Goal: Complete application form: Complete application form

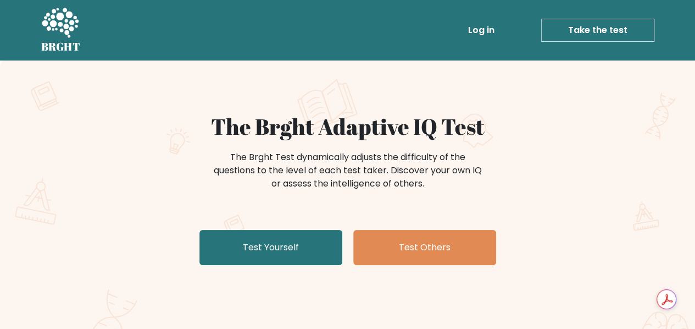
click at [285, 227] on div "The Brght Adaptive IQ Test The Brght Test dynamically adjusts the difficulty of…" at bounding box center [348, 191] width 550 height 156
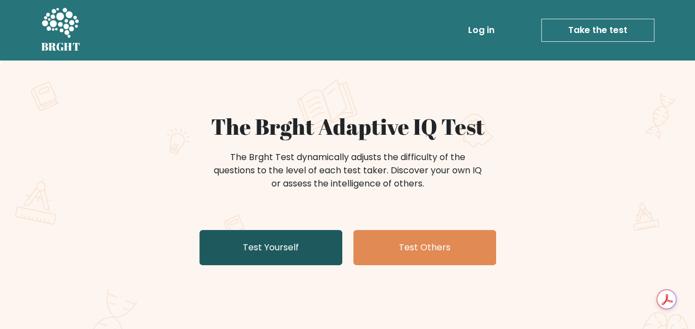
click at [284, 243] on link "Test Yourself" at bounding box center [270, 247] width 143 height 35
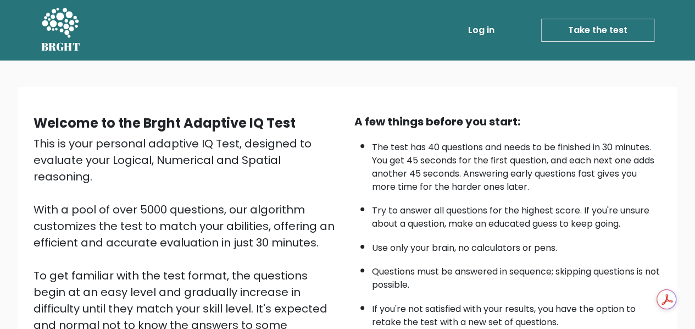
click at [591, 28] on link "Take the test" at bounding box center [597, 30] width 113 height 23
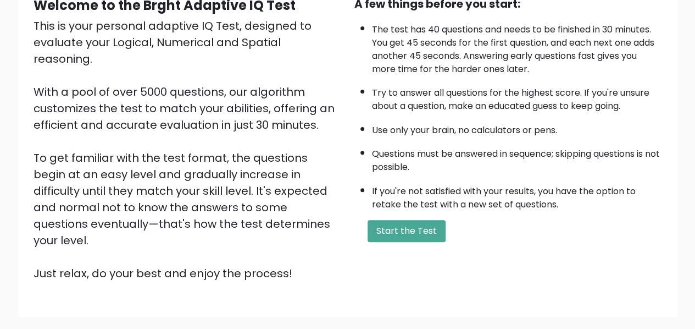
scroll to position [175, 0]
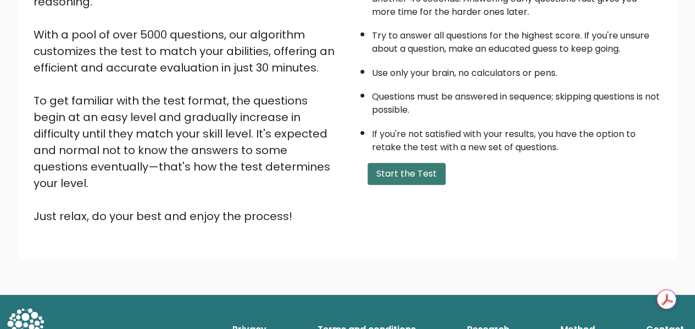
click at [407, 164] on button "Start the Test" at bounding box center [407, 174] width 78 height 22
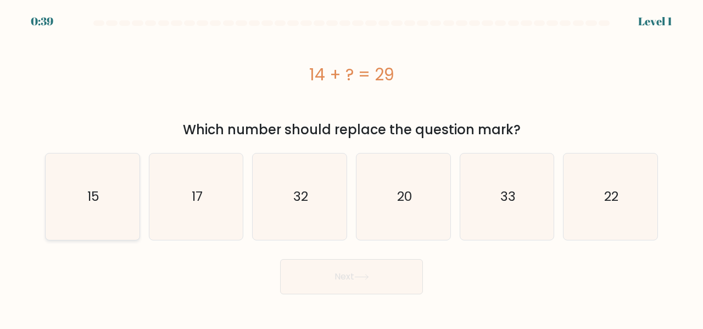
click at [120, 194] on icon "15" at bounding box center [92, 196] width 86 height 86
click at [352, 167] on input "a. 15" at bounding box center [352, 165] width 1 height 3
radio input "true"
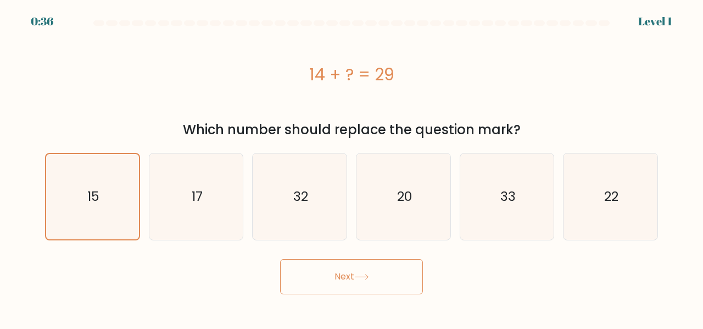
click at [403, 275] on button "Next" at bounding box center [351, 276] width 143 height 35
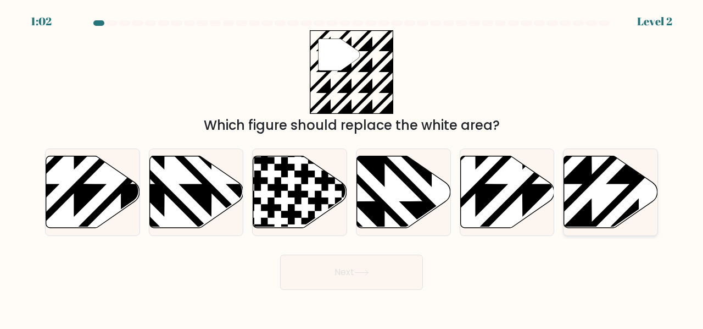
click at [579, 191] on icon at bounding box center [639, 230] width 189 height 189
click at [352, 167] on input "f." at bounding box center [352, 165] width 1 height 3
radio input "true"
click at [352, 265] on button "Next" at bounding box center [351, 271] width 143 height 35
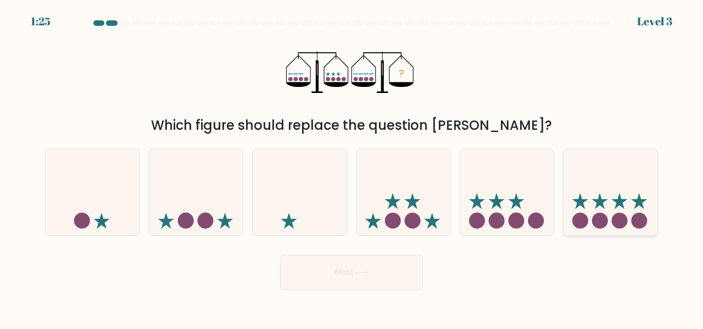
click at [589, 225] on icon at bounding box center [611, 191] width 94 height 77
click at [352, 167] on input "f." at bounding box center [352, 165] width 1 height 3
radio input "true"
click at [404, 279] on button "Next" at bounding box center [351, 271] width 143 height 35
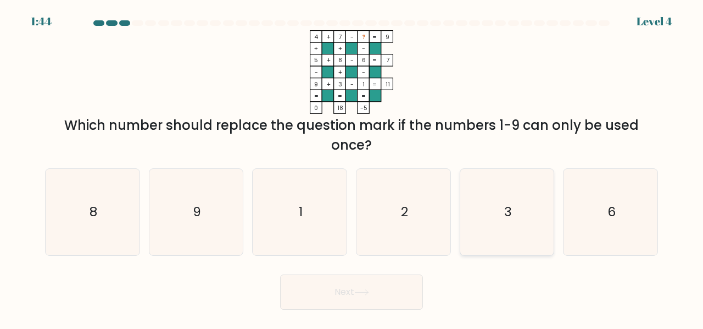
click at [487, 198] on icon "3" at bounding box center [507, 212] width 86 height 86
click at [352, 167] on input "e. 3" at bounding box center [352, 165] width 1 height 3
radio input "true"
click at [424, 201] on icon "2" at bounding box center [403, 212] width 86 height 86
click at [352, 167] on input "d. 2" at bounding box center [352, 165] width 1 height 3
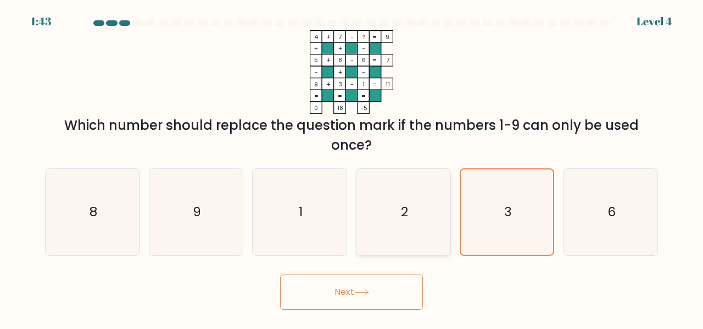
radio input "true"
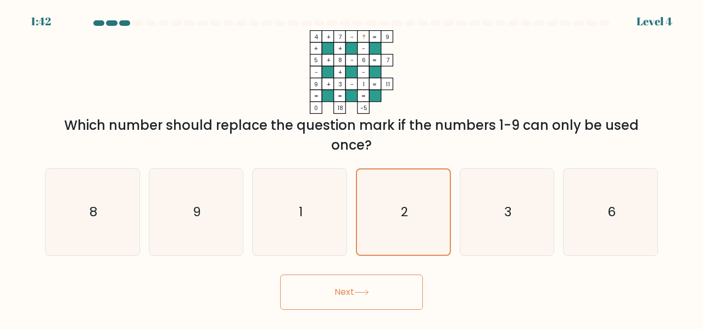
click at [356, 297] on button "Next" at bounding box center [351, 291] width 143 height 35
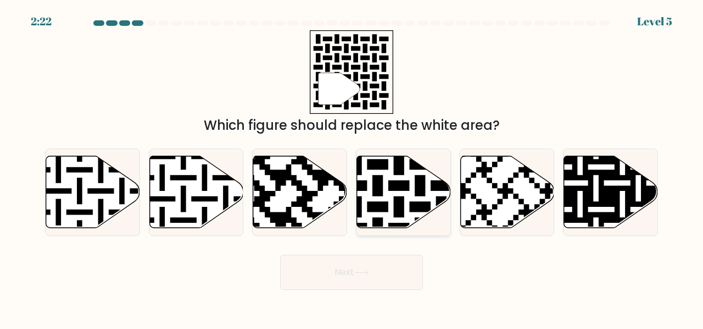
click at [378, 194] on icon at bounding box center [431, 153] width 170 height 170
click at [352, 167] on input "d." at bounding box center [352, 165] width 1 height 3
radio input "true"
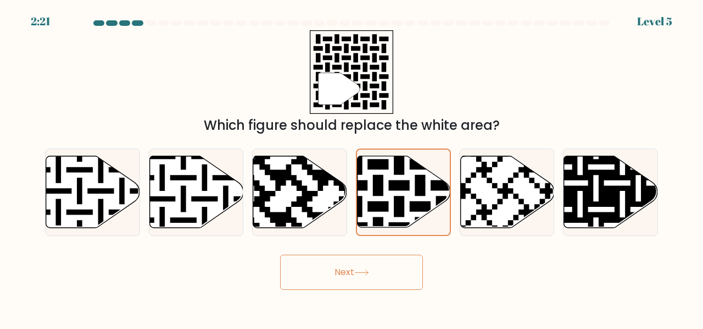
click at [368, 275] on button "Next" at bounding box center [351, 271] width 143 height 35
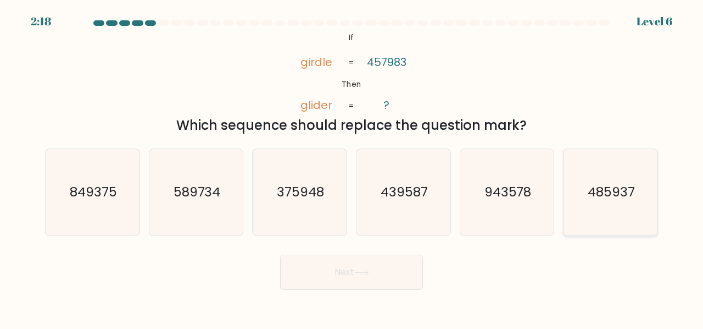
click at [642, 228] on icon "485937" at bounding box center [611, 192] width 86 height 86
click at [352, 167] on input "f. 485937" at bounding box center [352, 165] width 1 height 3
radio input "true"
click at [391, 275] on button "Next" at bounding box center [351, 271] width 143 height 35
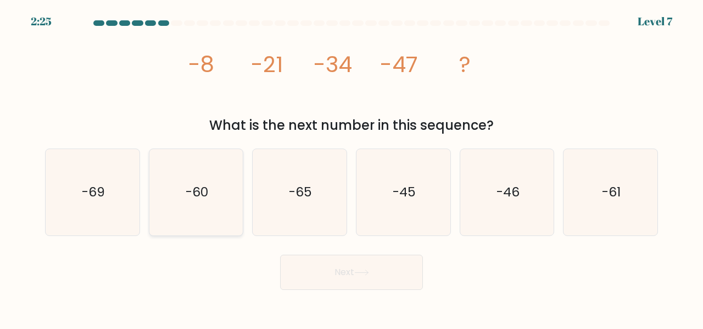
click at [169, 202] on icon "-60" at bounding box center [196, 192] width 86 height 86
click at [352, 167] on input "b. -60" at bounding box center [352, 165] width 1 height 3
radio input "true"
click at [364, 267] on button "Next" at bounding box center [351, 271] width 143 height 35
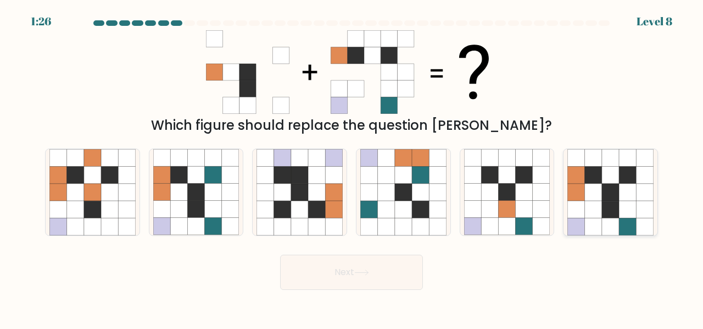
click at [608, 200] on icon at bounding box center [610, 192] width 17 height 17
click at [352, 167] on input "f." at bounding box center [352, 165] width 1 height 3
radio input "true"
click at [363, 275] on button "Next" at bounding box center [351, 271] width 143 height 35
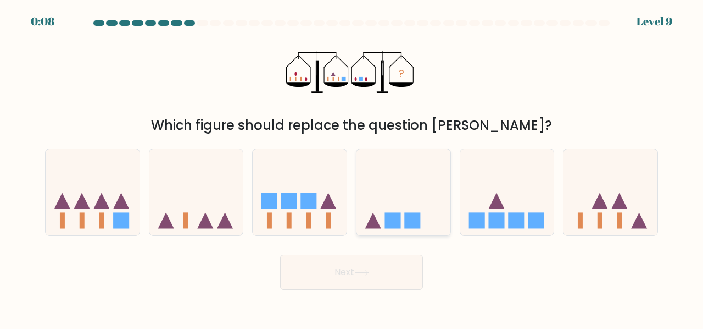
click at [389, 179] on icon at bounding box center [404, 191] width 94 height 77
click at [352, 167] on input "d." at bounding box center [352, 165] width 1 height 3
radio input "true"
click at [375, 276] on button "Next" at bounding box center [351, 271] width 143 height 35
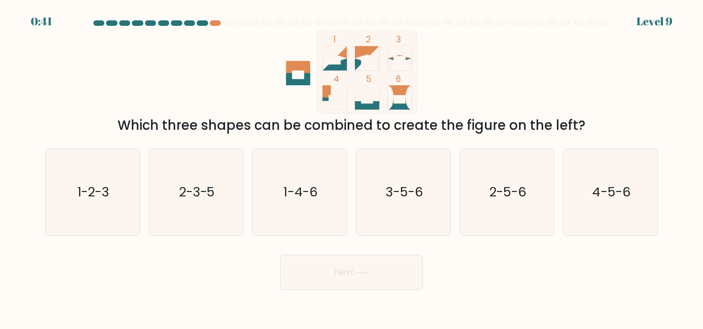
click at [218, 20] on div "0:41 Level 9" at bounding box center [351, 15] width 703 height 30
click at [214, 21] on div at bounding box center [215, 22] width 11 height 5
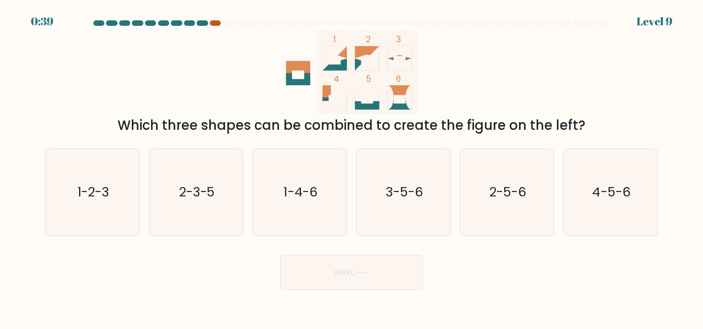
click at [214, 21] on div at bounding box center [215, 22] width 11 height 5
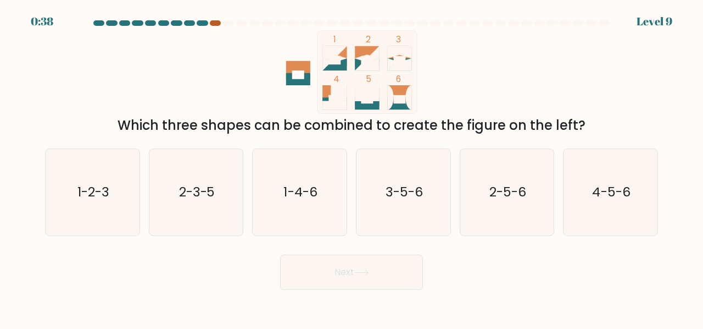
click at [214, 21] on div at bounding box center [215, 22] width 11 height 5
drag, startPoint x: 214, startPoint y: 21, endPoint x: 194, endPoint y: 23, distance: 20.4
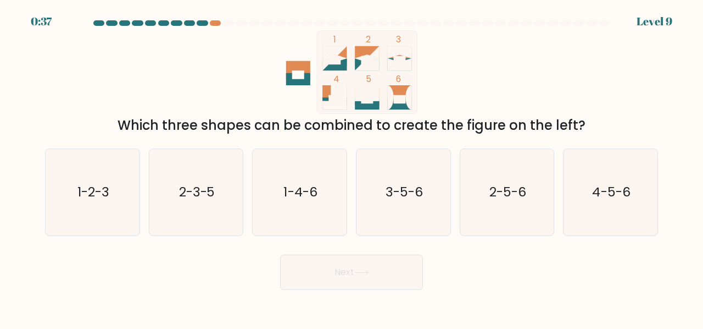
click at [194, 23] on at bounding box center [351, 22] width 519 height 5
click at [206, 22] on div at bounding box center [202, 22] width 11 height 5
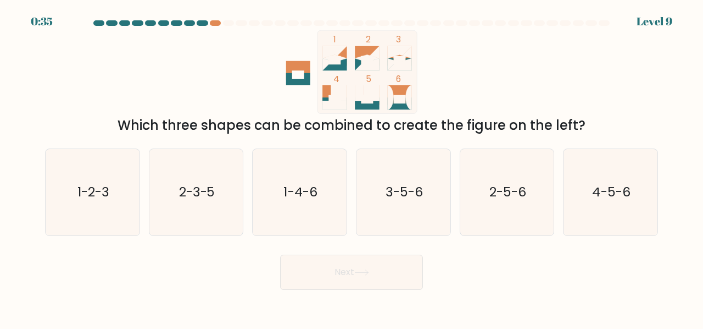
click at [206, 22] on div at bounding box center [202, 22] width 11 height 5
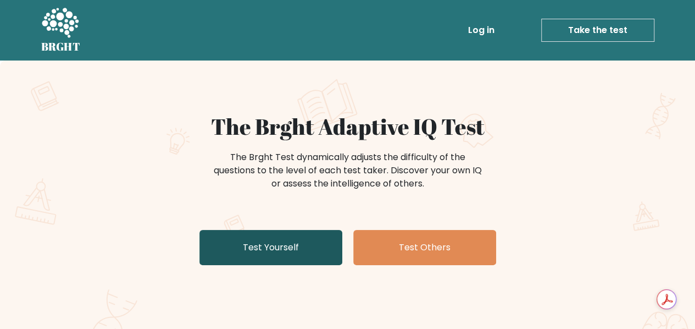
click at [301, 246] on link "Test Yourself" at bounding box center [270, 247] width 143 height 35
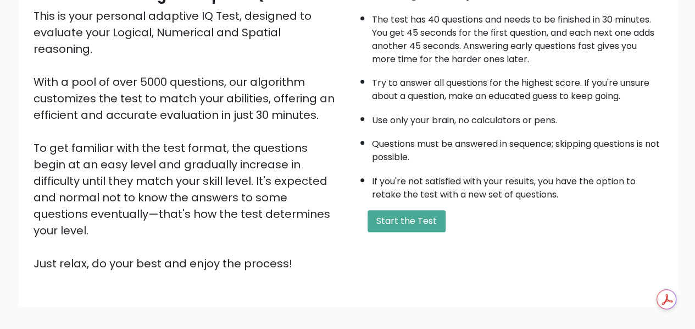
scroll to position [151, 0]
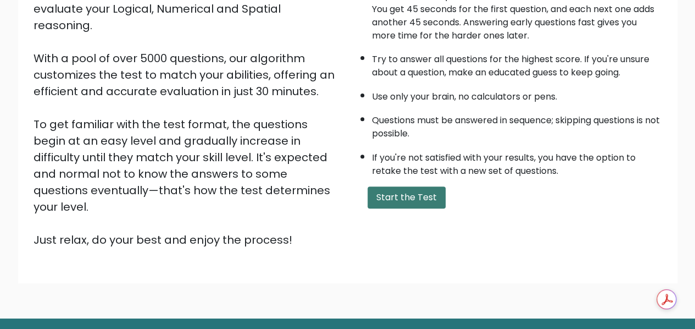
click at [423, 197] on button "Start the Test" at bounding box center [407, 197] width 78 height 22
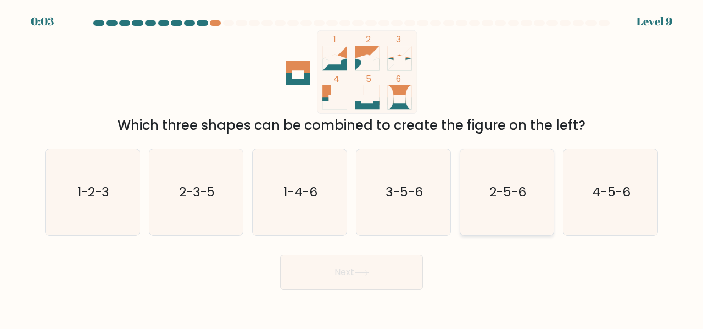
click at [524, 200] on text "2-5-6" at bounding box center [508, 191] width 37 height 18
click at [352, 167] on input "e. 2-5-6" at bounding box center [352, 165] width 1 height 3
radio input "true"
click at [406, 265] on button "Next" at bounding box center [351, 271] width 143 height 35
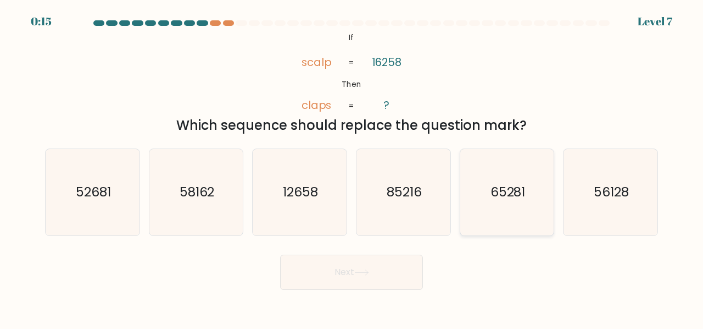
click at [497, 212] on icon "65281" at bounding box center [507, 192] width 86 height 86
click at [352, 167] on input "e. 65281" at bounding box center [352, 165] width 1 height 3
radio input "true"
click at [378, 278] on button "Next" at bounding box center [351, 271] width 143 height 35
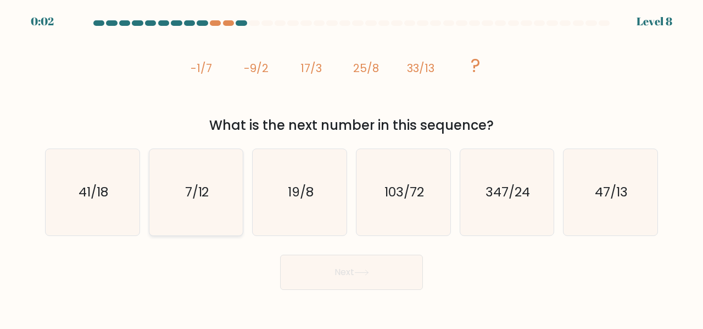
click at [191, 195] on text "7/12" at bounding box center [197, 191] width 24 height 18
click at [352, 167] on input "b. 7/12" at bounding box center [352, 165] width 1 height 3
radio input "true"
click at [498, 195] on text "347/24" at bounding box center [508, 191] width 45 height 18
click at [352, 167] on input "e. 347/24" at bounding box center [352, 165] width 1 height 3
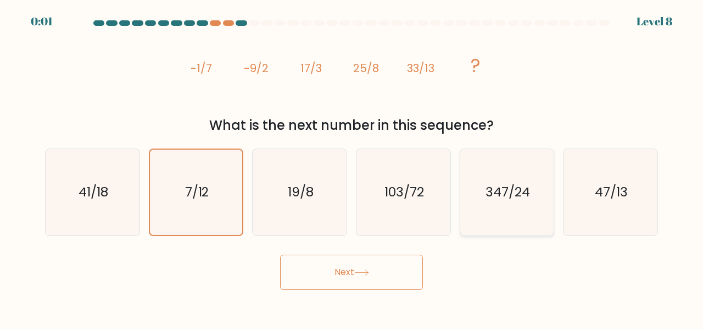
radio input "true"
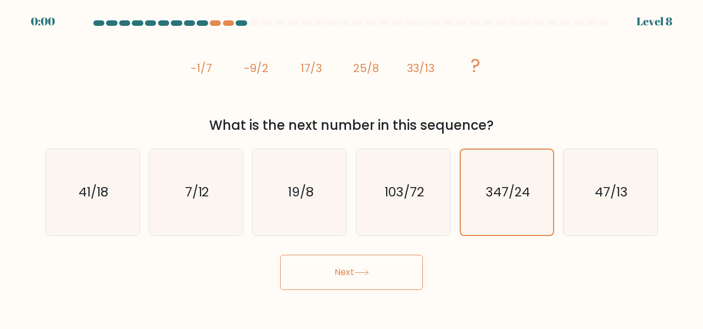
click at [391, 255] on button "Next" at bounding box center [351, 271] width 143 height 35
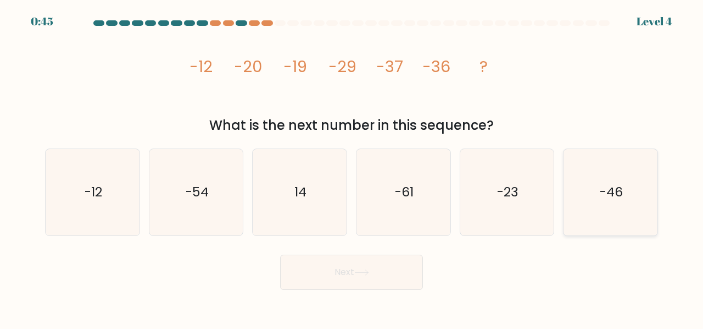
click at [574, 221] on icon "-46" at bounding box center [611, 192] width 86 height 86
click at [352, 167] on input "f. -46" at bounding box center [352, 165] width 1 height 3
radio input "true"
click at [403, 279] on button "Next" at bounding box center [351, 271] width 143 height 35
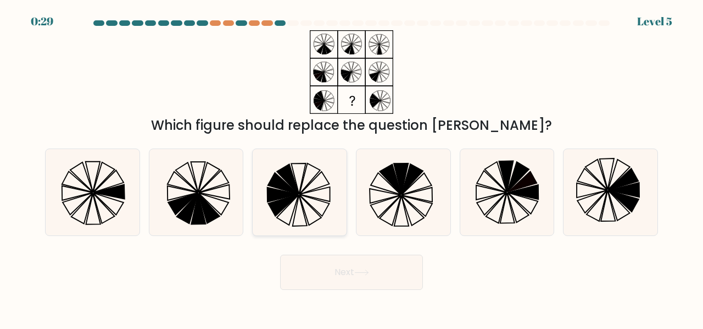
click at [283, 204] on icon at bounding box center [284, 205] width 30 height 21
click at [352, 167] on input "c." at bounding box center [352, 165] width 1 height 3
radio input "true"
click at [323, 270] on button "Next" at bounding box center [351, 271] width 143 height 35
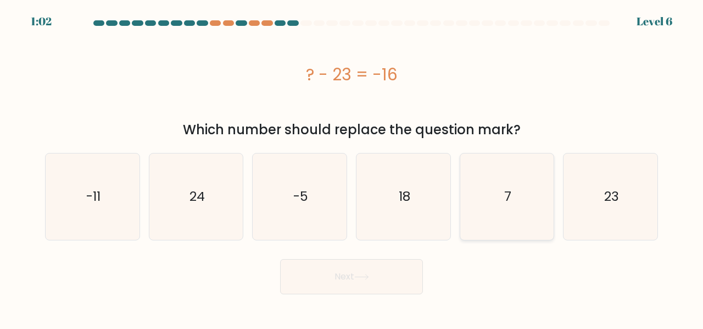
click at [471, 206] on icon "7" at bounding box center [507, 196] width 86 height 86
click at [352, 167] on input "e. 7" at bounding box center [352, 165] width 1 height 3
radio input "true"
click at [399, 263] on button "Next" at bounding box center [351, 276] width 143 height 35
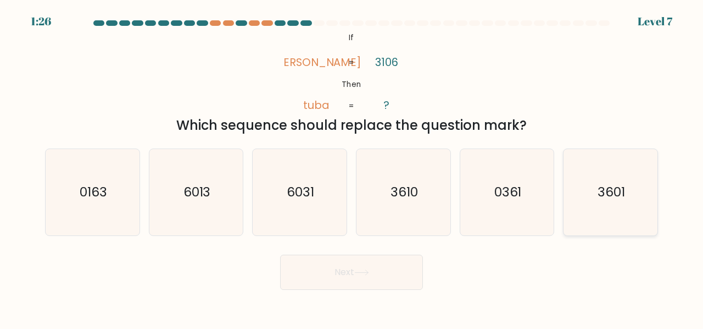
click at [605, 223] on icon "3601" at bounding box center [611, 192] width 86 height 86
click at [352, 167] on input "f. 3601" at bounding box center [352, 165] width 1 height 3
radio input "true"
click at [354, 272] on button "Next" at bounding box center [351, 271] width 143 height 35
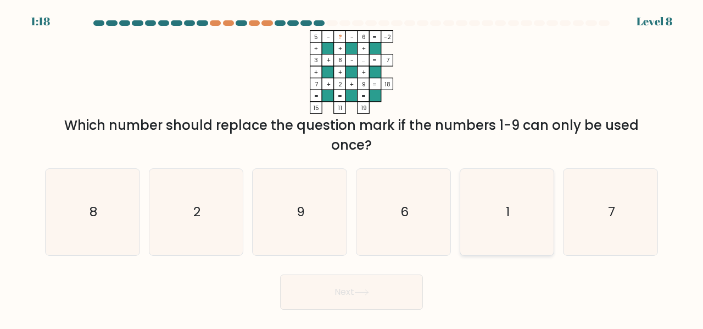
click at [478, 213] on icon "1" at bounding box center [507, 212] width 86 height 86
click at [352, 167] on input "e. 1" at bounding box center [352, 165] width 1 height 3
radio input "true"
click at [384, 287] on button "Next" at bounding box center [351, 291] width 143 height 35
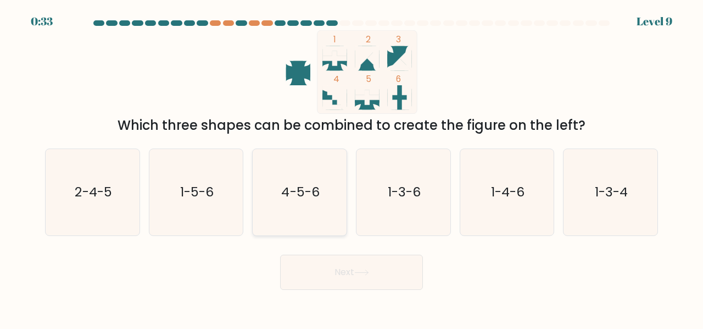
click at [312, 203] on icon "4-5-6" at bounding box center [300, 192] width 86 height 86
click at [352, 167] on input "c. 4-5-6" at bounding box center [352, 165] width 1 height 3
radio input "true"
click at [324, 270] on button "Next" at bounding box center [351, 271] width 143 height 35
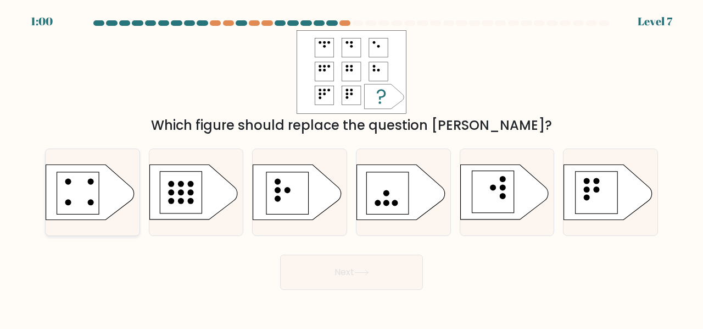
click at [96, 191] on rect at bounding box center [78, 193] width 42 height 42
click at [352, 167] on input "a." at bounding box center [352, 165] width 1 height 3
radio input "true"
click at [331, 267] on button "Next" at bounding box center [351, 271] width 143 height 35
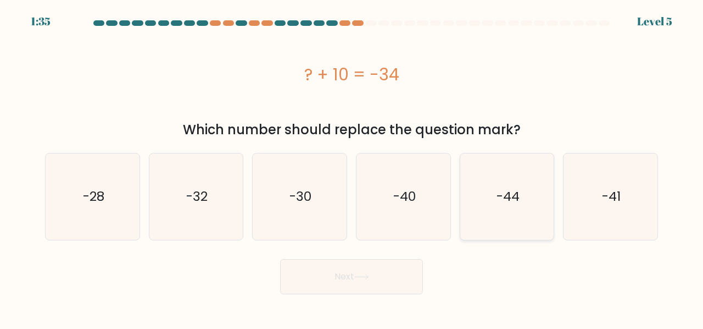
click at [500, 196] on text "-44" at bounding box center [508, 196] width 23 height 18
click at [352, 167] on input "e. -44" at bounding box center [352, 165] width 1 height 3
radio input "true"
click at [338, 287] on button "Next" at bounding box center [351, 276] width 143 height 35
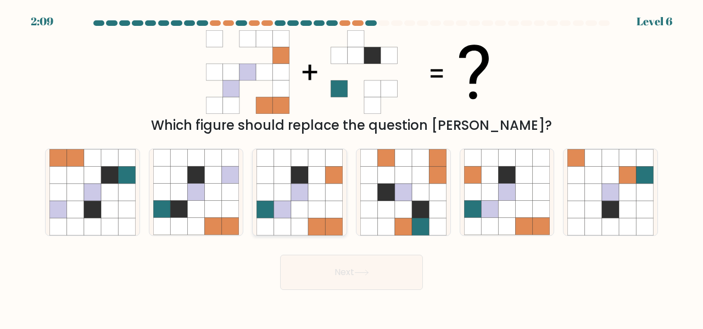
click at [266, 223] on icon at bounding box center [265, 226] width 17 height 17
click at [352, 167] on input "c." at bounding box center [352, 165] width 1 height 3
radio input "true"
click at [307, 274] on button "Next" at bounding box center [351, 271] width 143 height 35
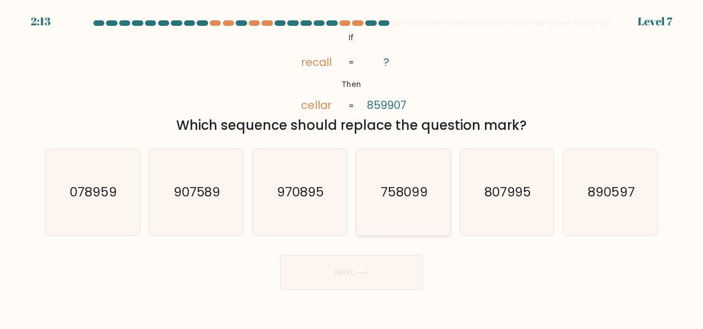
click at [365, 197] on icon "758099" at bounding box center [403, 192] width 86 height 86
click at [352, 167] on input "d. 758099" at bounding box center [352, 165] width 1 height 3
radio input "true"
click at [369, 273] on icon at bounding box center [361, 272] width 15 height 6
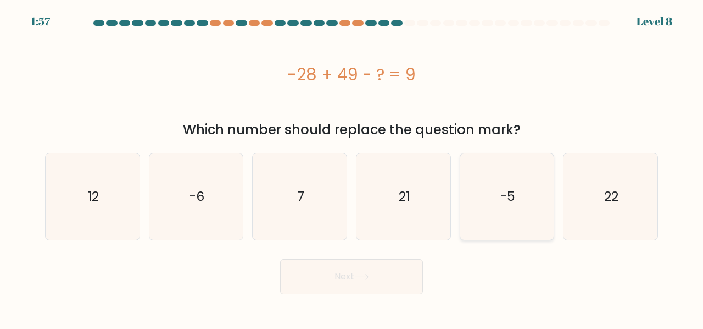
click at [467, 175] on icon "-5" at bounding box center [507, 196] width 86 height 86
click at [352, 167] on input "e. -5" at bounding box center [352, 165] width 1 height 3
radio input "true"
click at [388, 273] on button "Next" at bounding box center [351, 276] width 143 height 35
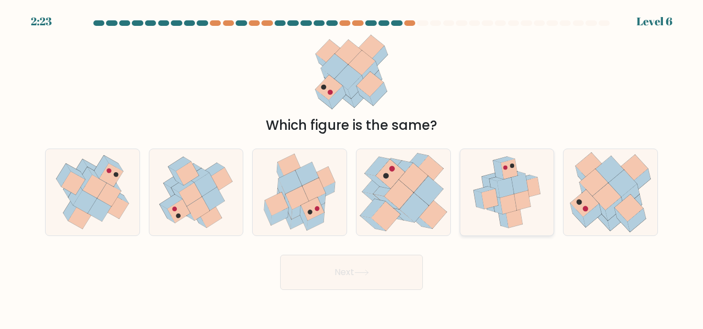
click at [545, 212] on icon at bounding box center [507, 192] width 78 height 86
click at [352, 167] on input "e." at bounding box center [352, 165] width 1 height 3
radio input "true"
click at [393, 271] on button "Next" at bounding box center [351, 271] width 143 height 35
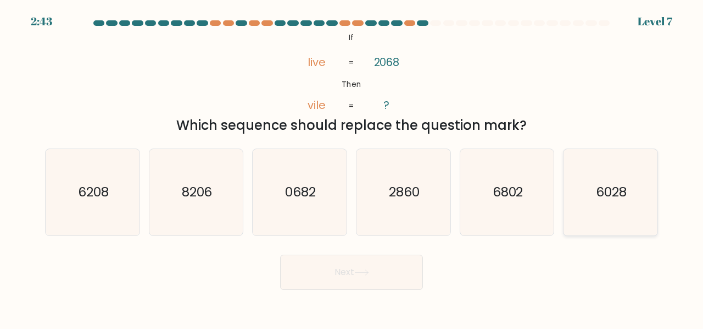
click at [629, 159] on icon "6028" at bounding box center [611, 192] width 86 height 86
click at [352, 164] on input "f. 6028" at bounding box center [352, 165] width 1 height 3
radio input "true"
click at [415, 279] on button "Next" at bounding box center [351, 271] width 143 height 35
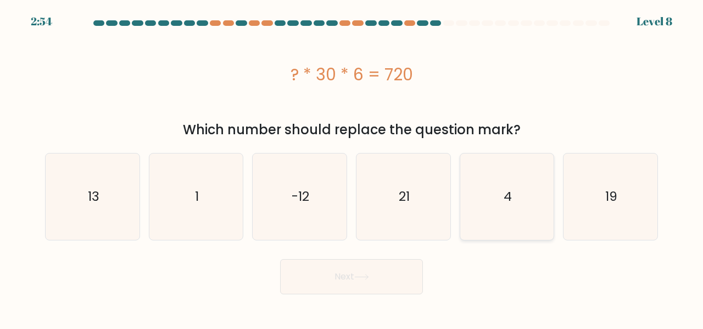
click at [503, 201] on icon "4" at bounding box center [507, 196] width 86 height 86
click at [352, 167] on input "e. 4" at bounding box center [352, 165] width 1 height 3
radio input "true"
click at [349, 278] on button "Next" at bounding box center [351, 276] width 143 height 35
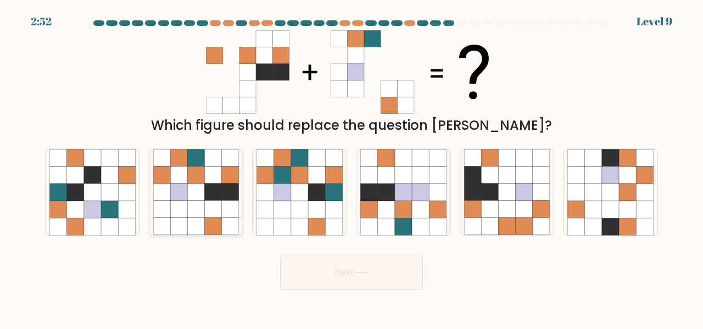
click at [215, 206] on icon at bounding box center [213, 209] width 17 height 17
click at [352, 167] on input "b." at bounding box center [352, 165] width 1 height 3
radio input "true"
click at [359, 270] on icon at bounding box center [361, 272] width 15 height 6
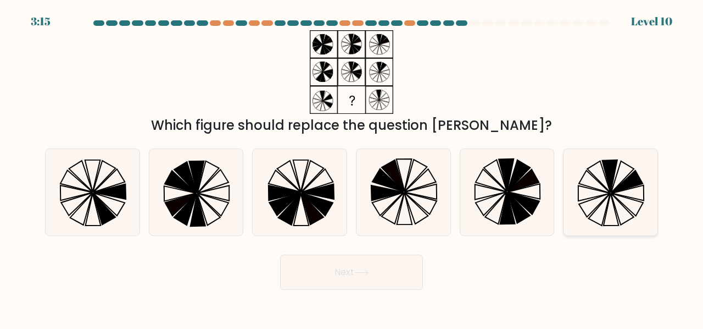
click at [610, 191] on icon at bounding box center [610, 176] width 15 height 32
click at [352, 167] on input "f." at bounding box center [352, 165] width 1 height 3
radio input "true"
click at [368, 274] on icon at bounding box center [361, 272] width 15 height 6
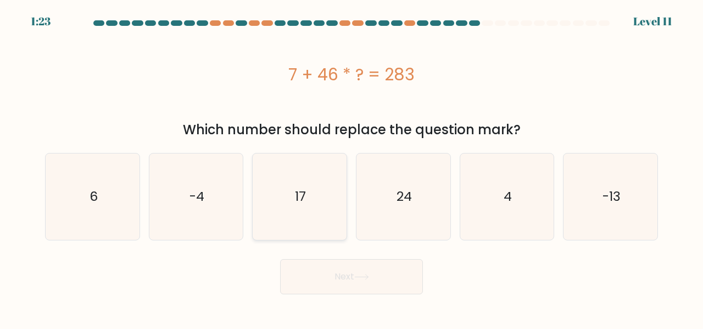
click at [303, 181] on icon "17" at bounding box center [300, 196] width 86 height 86
click at [352, 167] on input "c. 17" at bounding box center [352, 165] width 1 height 3
radio input "true"
click at [310, 105] on div "7 + 46 * ? = 283" at bounding box center [351, 74] width 613 height 88
click at [82, 221] on icon "6" at bounding box center [92, 196] width 86 height 86
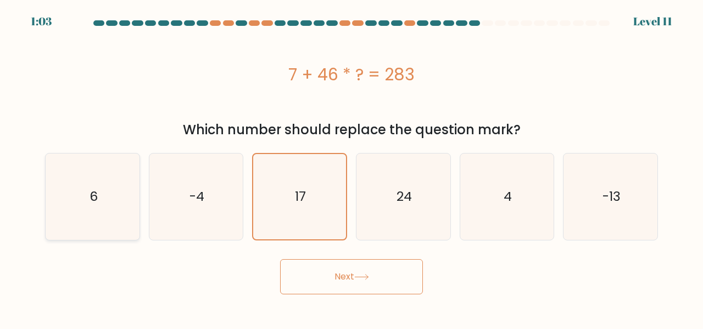
click at [352, 167] on input "a. 6" at bounding box center [352, 165] width 1 height 3
radio input "true"
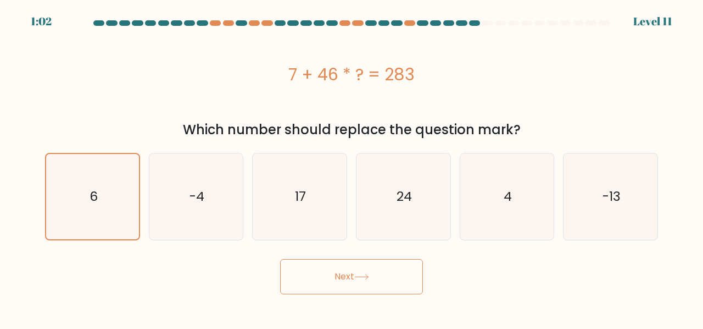
click at [338, 271] on button "Next" at bounding box center [351, 276] width 143 height 35
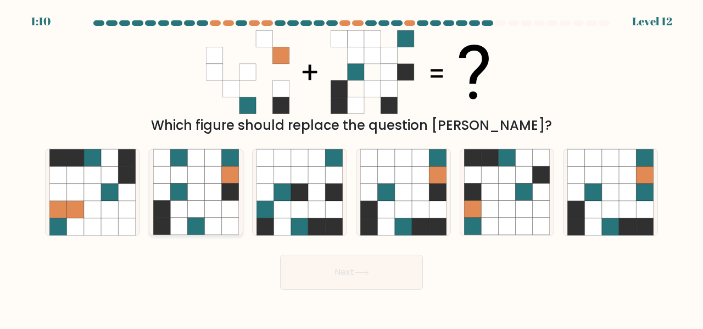
click at [171, 192] on icon at bounding box center [178, 192] width 17 height 17
click at [352, 167] on input "b." at bounding box center [352, 165] width 1 height 3
radio input "true"
click at [421, 191] on icon at bounding box center [420, 192] width 17 height 17
click at [352, 167] on input "d." at bounding box center [352, 165] width 1 height 3
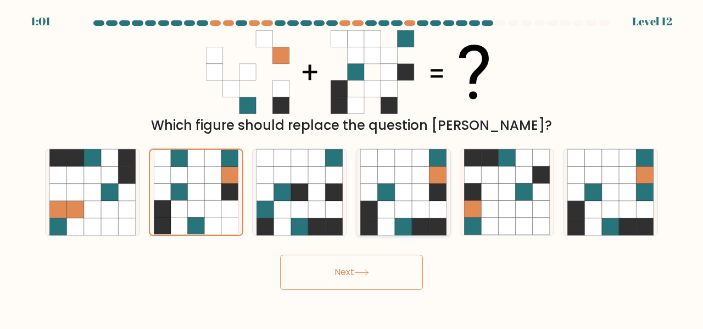
radio input "true"
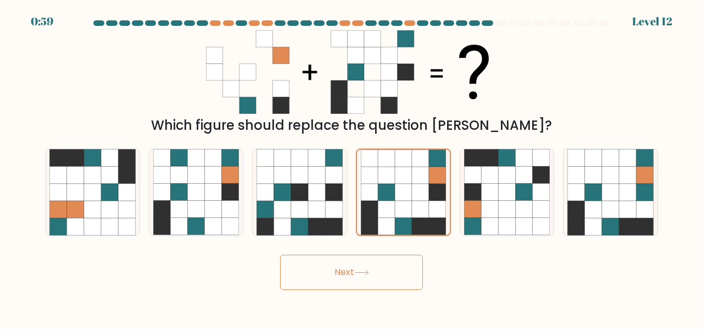
click at [408, 268] on button "Next" at bounding box center [351, 271] width 143 height 35
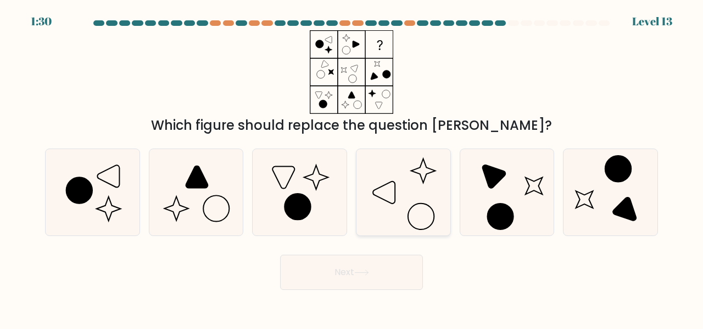
click at [403, 190] on icon at bounding box center [403, 192] width 86 height 86
click at [352, 167] on input "d." at bounding box center [352, 165] width 1 height 3
radio input "true"
click at [349, 263] on button "Next" at bounding box center [351, 271] width 143 height 35
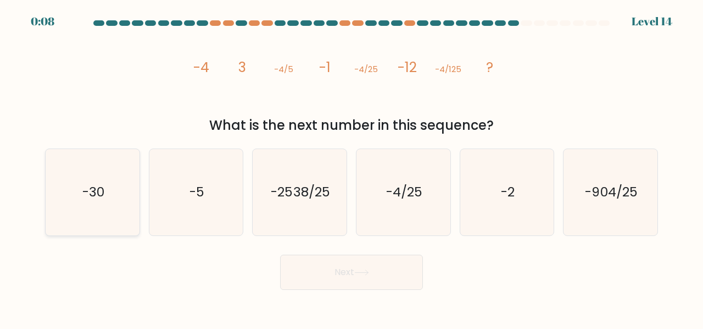
click at [75, 190] on icon "-30" at bounding box center [92, 192] width 86 height 86
click at [352, 167] on input "a. -30" at bounding box center [352, 165] width 1 height 3
radio input "true"
click at [348, 278] on button "Next" at bounding box center [351, 271] width 143 height 35
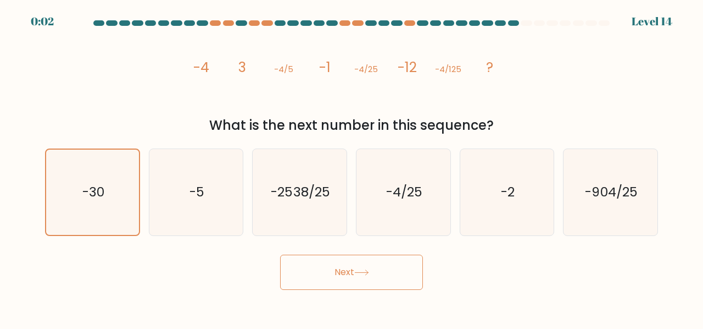
drag, startPoint x: 348, startPoint y: 278, endPoint x: 331, endPoint y: 268, distance: 19.7
click at [331, 268] on button "Next" at bounding box center [351, 271] width 143 height 35
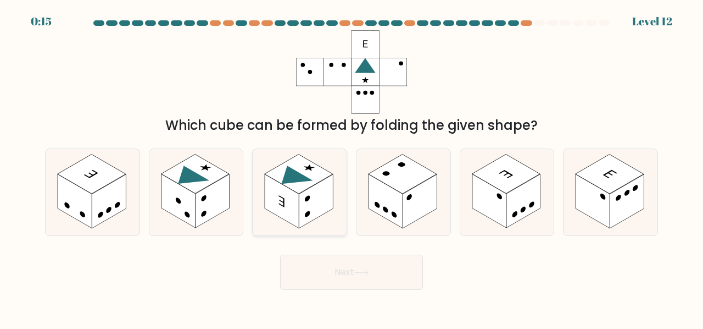
click at [313, 198] on rect at bounding box center [316, 201] width 34 height 54
click at [352, 167] on input "c." at bounding box center [352, 165] width 1 height 3
radio input "true"
click at [332, 270] on button "Next" at bounding box center [351, 271] width 143 height 35
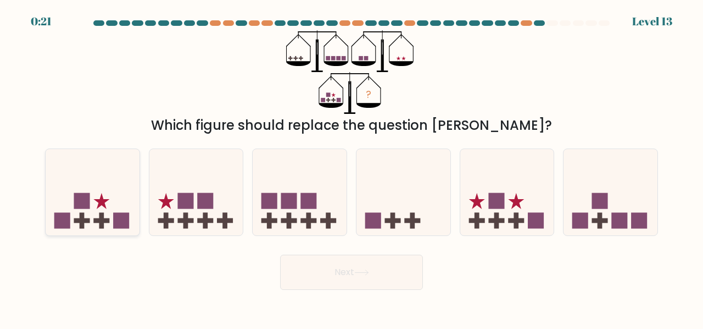
click at [131, 211] on icon at bounding box center [93, 191] width 94 height 77
click at [352, 167] on input "a." at bounding box center [352, 165] width 1 height 3
radio input "true"
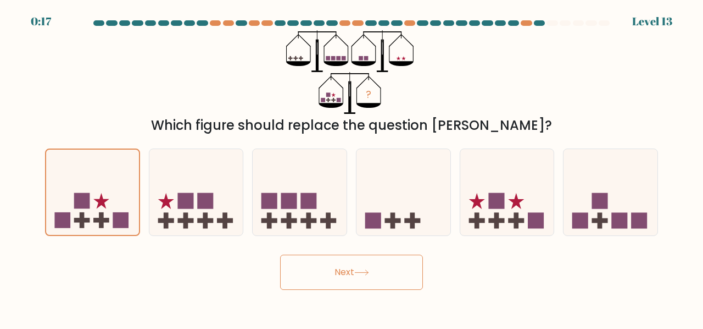
click at [314, 282] on button "Next" at bounding box center [351, 271] width 143 height 35
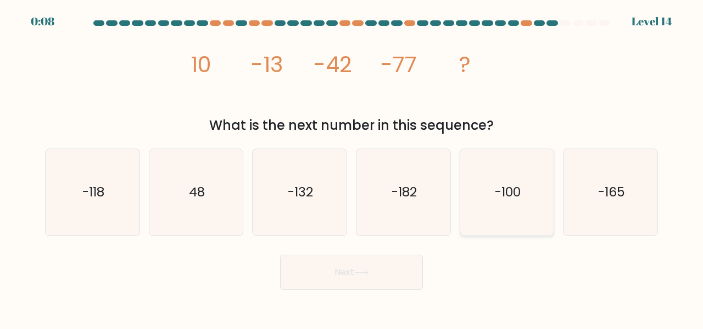
click at [510, 202] on icon "-100" at bounding box center [507, 192] width 86 height 86
click at [352, 167] on input "e. -100" at bounding box center [352, 165] width 1 height 3
radio input "true"
click at [404, 269] on button "Next" at bounding box center [351, 271] width 143 height 35
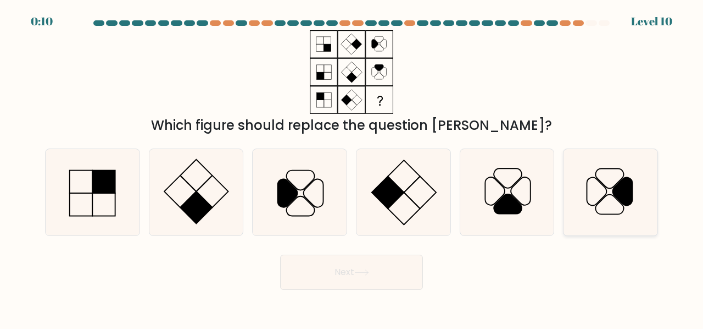
click at [587, 186] on icon at bounding box center [597, 191] width 20 height 28
click at [352, 167] on input "f." at bounding box center [352, 165] width 1 height 3
radio input "true"
click at [401, 286] on button "Next" at bounding box center [351, 271] width 143 height 35
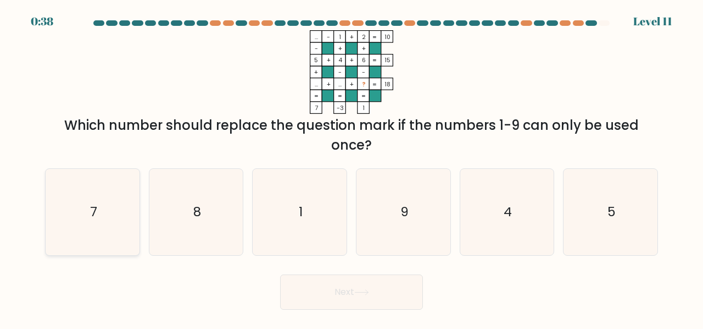
click at [116, 213] on icon "7" at bounding box center [92, 212] width 86 height 86
click at [352, 167] on input "a. 7" at bounding box center [352, 165] width 1 height 3
radio input "true"
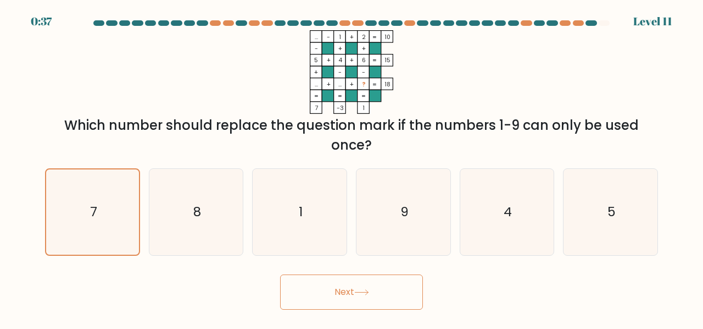
click at [334, 276] on button "Next" at bounding box center [351, 291] width 143 height 35
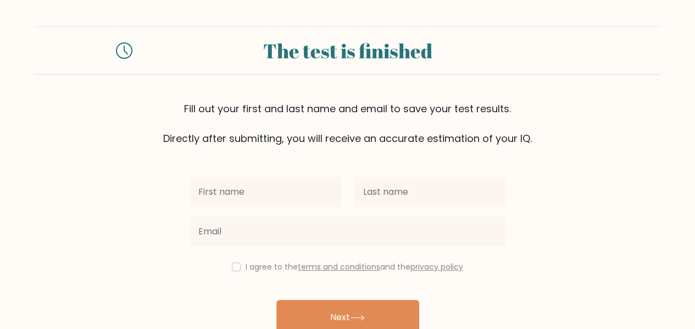
type input "ش"
type input "ABDO"
click at [425, 212] on div at bounding box center [348, 232] width 330 height 40
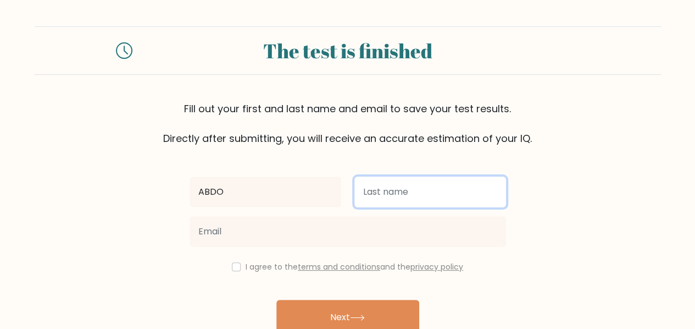
click at [431, 199] on input "text" at bounding box center [430, 191] width 152 height 31
type input "SAAD"
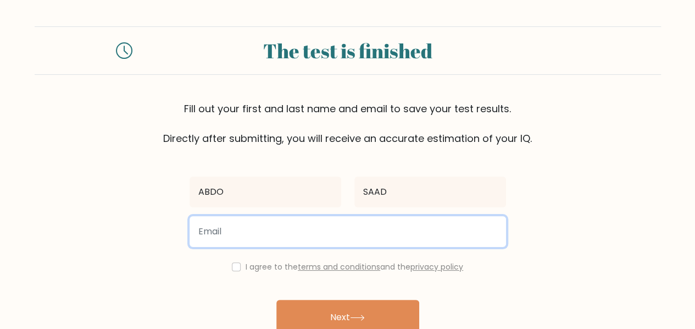
click at [391, 240] on input "email" at bounding box center [348, 231] width 317 height 31
type input "abdelrhmanmadany@gmail.com"
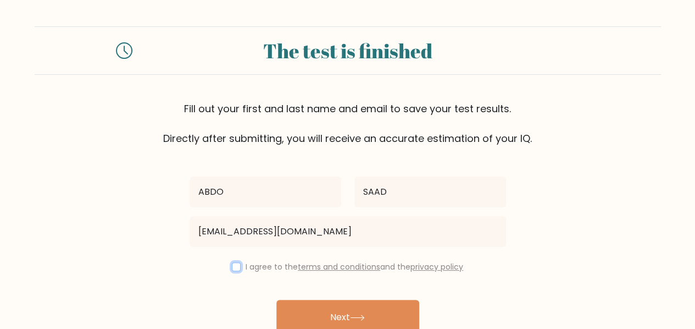
click at [232, 264] on input "checkbox" at bounding box center [236, 266] width 9 height 9
checkbox input "true"
click at [362, 296] on div "ABDO SAAD abdelrhmanmadany@gmail.com I agree to the terms and conditions and th…" at bounding box center [348, 253] width 330 height 214
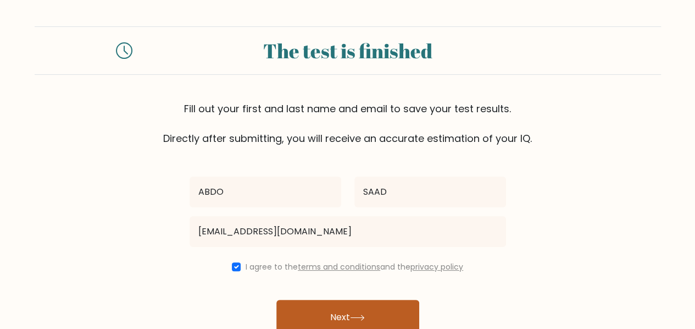
click at [362, 302] on button "Next" at bounding box center [347, 316] width 143 height 35
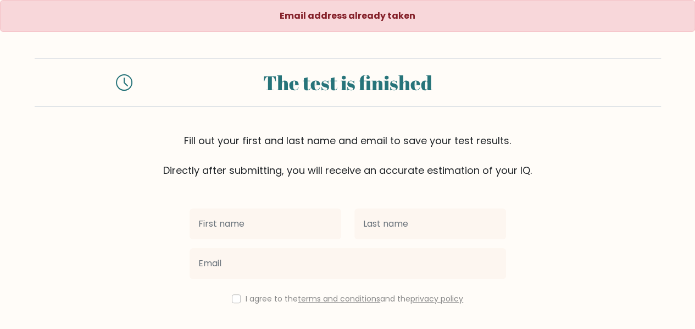
click at [305, 235] on input "text" at bounding box center [266, 223] width 152 height 31
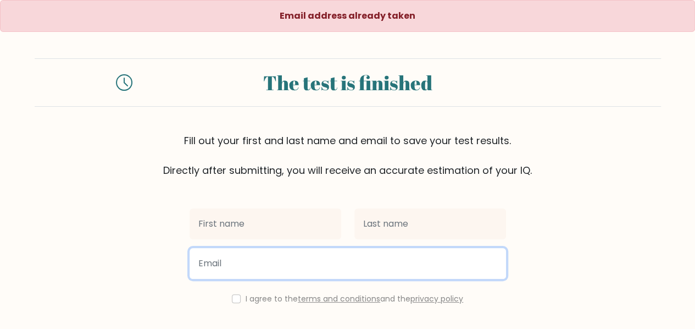
click at [262, 267] on input "email" at bounding box center [348, 263] width 317 height 31
paste input "abdelrhmansaadmadany@gmail.com"
type input "abdelrhmansaadmadany@gmail.com"
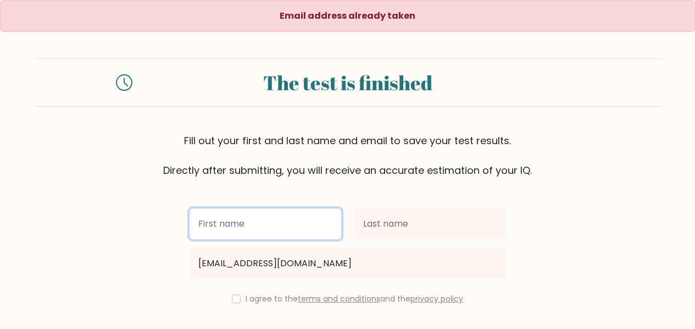
click at [252, 223] on input "text" at bounding box center [266, 223] width 152 height 31
type input "ABDO"
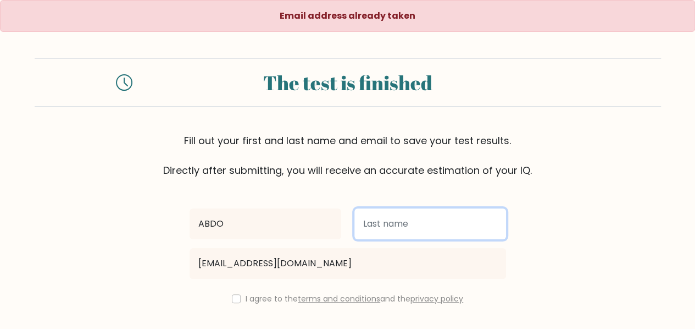
click at [371, 232] on input "text" at bounding box center [430, 223] width 152 height 31
type input "D"
type input "SAAD"
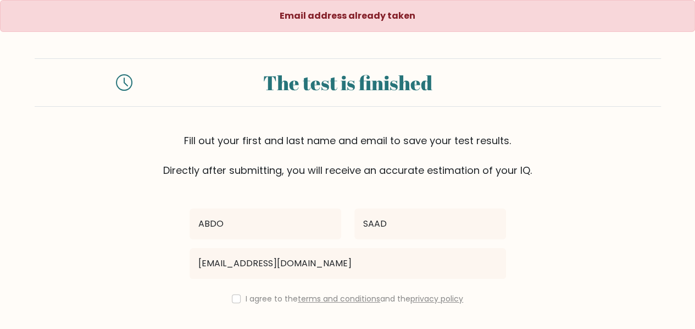
click at [232, 305] on div "ABDO SAAD abdelrhmansaadmadany@gmail.com I agree to the terms and conditions an…" at bounding box center [348, 284] width 330 height 214
click at [232, 301] on input "checkbox" at bounding box center [236, 298] width 9 height 9
checkbox input "true"
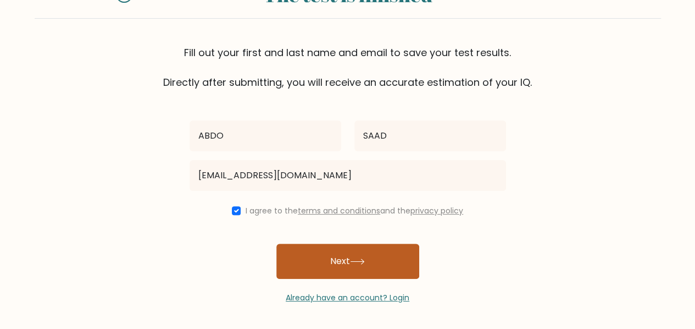
click at [353, 264] on button "Next" at bounding box center [347, 260] width 143 height 35
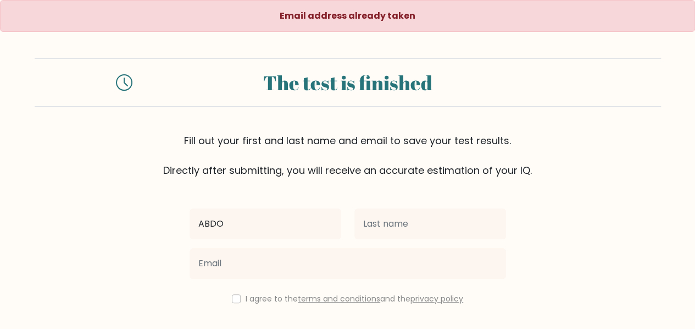
type input "ABDO"
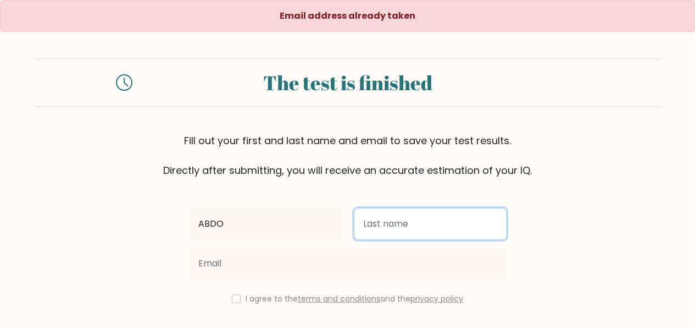
click at [399, 226] on input "text" at bounding box center [430, 223] width 152 height 31
type input "SAAD"
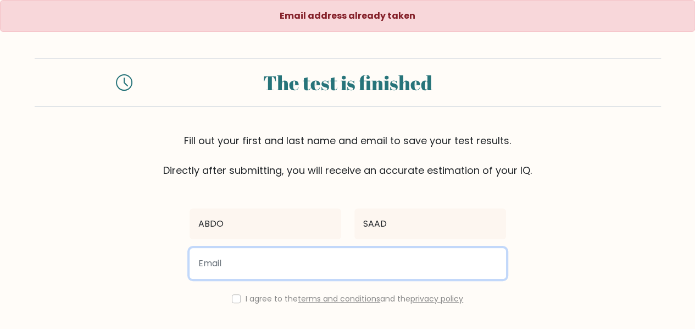
click at [373, 265] on input "email" at bounding box center [348, 263] width 317 height 31
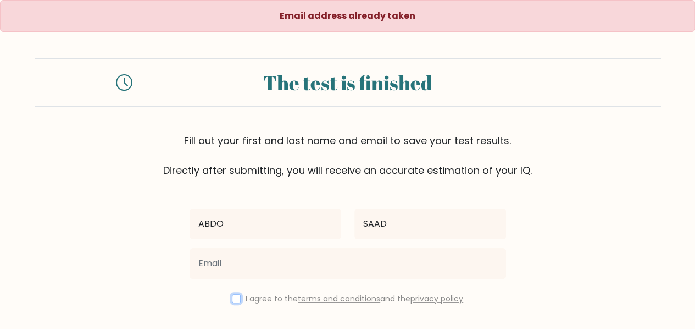
click at [236, 297] on input "checkbox" at bounding box center [236, 298] width 9 height 9
checkbox input "true"
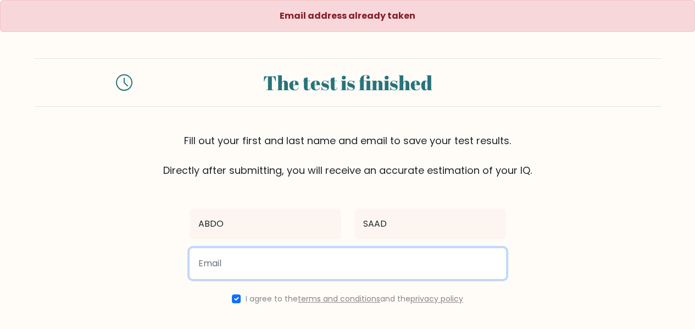
click at [279, 261] on input "email" at bounding box center [348, 263] width 317 height 31
paste input "[EMAIL_ADDRESS][DOMAIN_NAME]"
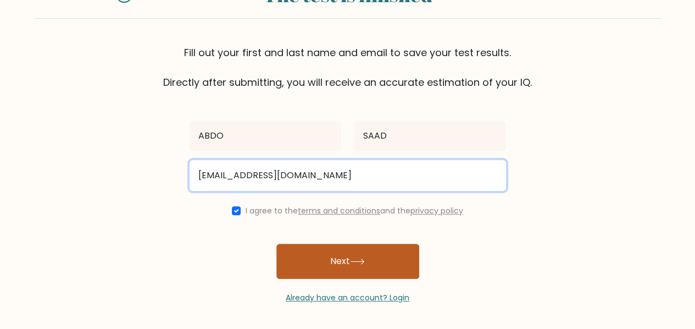
type input "nebaf51735@mirarmax.com"
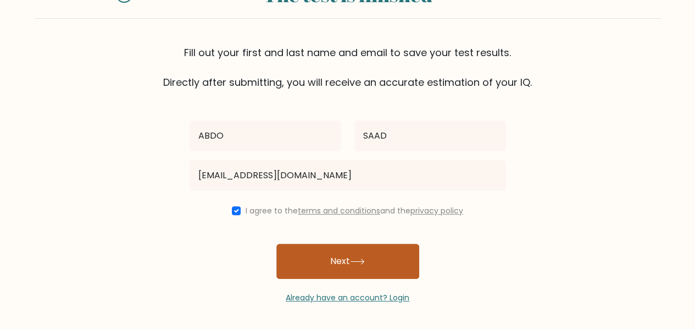
click at [382, 263] on button "Next" at bounding box center [347, 260] width 143 height 35
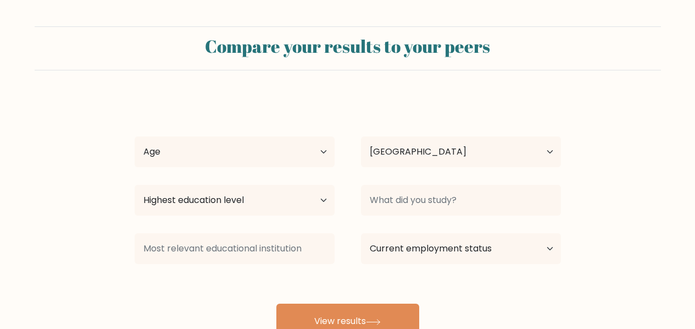
select select "EG"
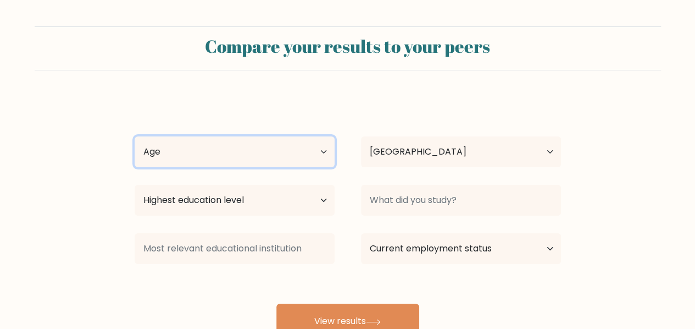
click at [297, 141] on select "Age Under 18 years old 18-24 years old 25-34 years old 35-44 years old 45-54 ye…" at bounding box center [235, 151] width 200 height 31
select select "18_24"
click at [135, 136] on select "Age Under 18 years old 18-24 years old 25-34 years old 35-44 years old 45-54 ye…" at bounding box center [235, 151] width 200 height 31
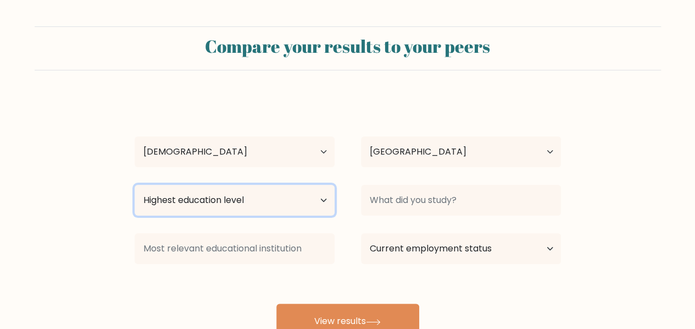
click at [282, 190] on select "Highest education level No schooling Primary Lower Secondary Upper Secondary Oc…" at bounding box center [235, 200] width 200 height 31
select select "bachelors_degree"
click at [135, 185] on select "Highest education level No schooling Primary Lower Secondary Upper Secondary Oc…" at bounding box center [235, 200] width 200 height 31
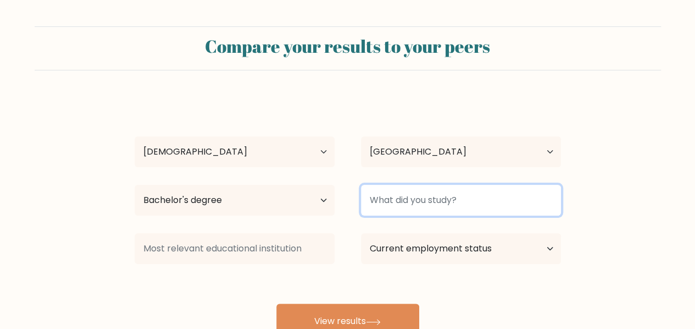
click at [415, 202] on input at bounding box center [461, 200] width 200 height 31
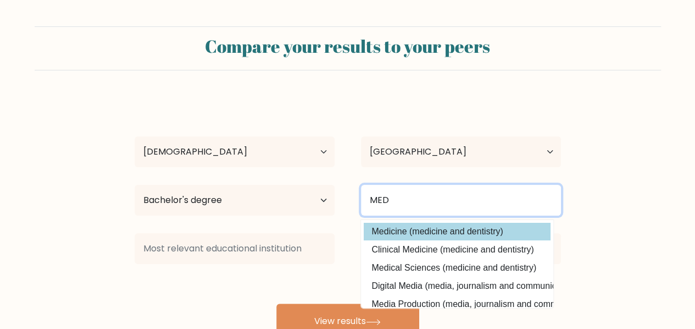
type input "MED"
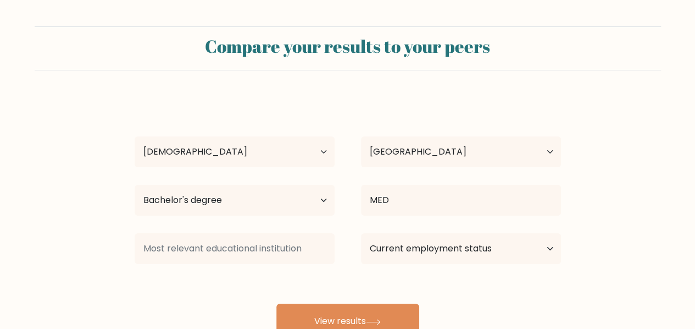
click at [487, 232] on div "ABDO SAAD Age Under 18 years old 18-24 years old 25-34 years old 35-44 years ol…" at bounding box center [348, 218] width 440 height 242
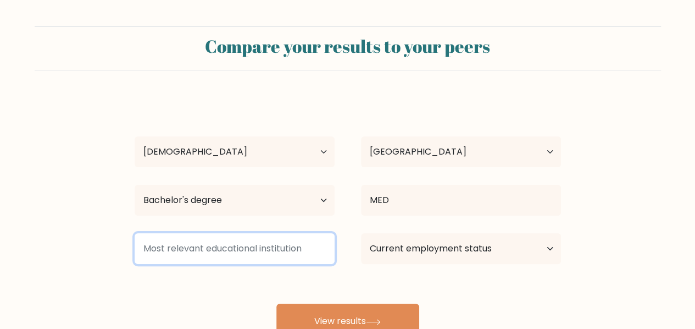
click at [297, 254] on input at bounding box center [235, 248] width 200 height 31
type input "Alazhar"
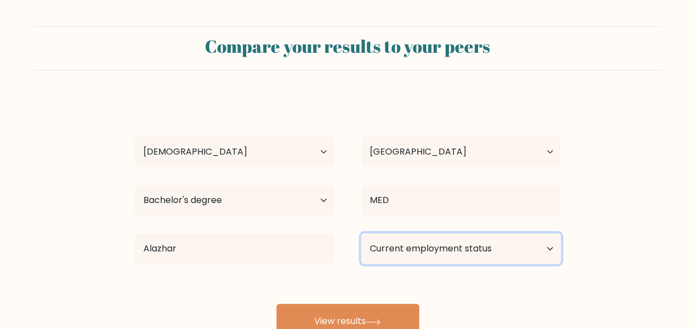
click at [418, 254] on select "Current employment status Employed Student Retired Other / prefer not to answer" at bounding box center [461, 248] width 200 height 31
select select "employed"
click at [361, 233] on select "Current employment status Employed Student Retired Other / prefer not to answer" at bounding box center [461, 248] width 200 height 31
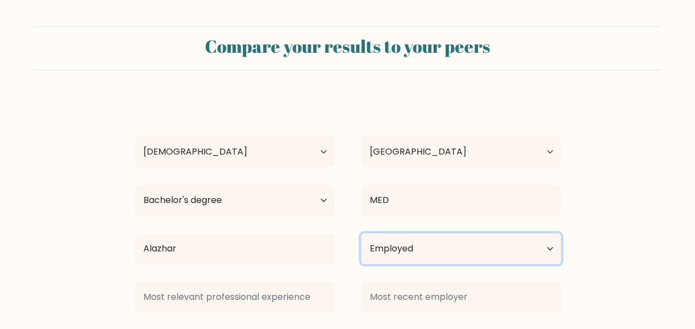
click at [419, 252] on select "Current employment status Employed Student Retired Other / prefer not to answer" at bounding box center [461, 248] width 200 height 31
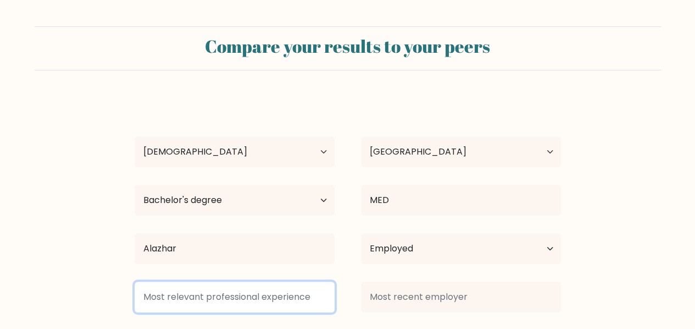
click at [249, 286] on input at bounding box center [235, 296] width 200 height 31
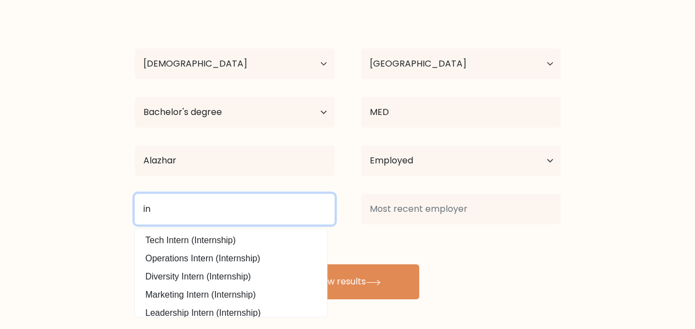
type input "in"
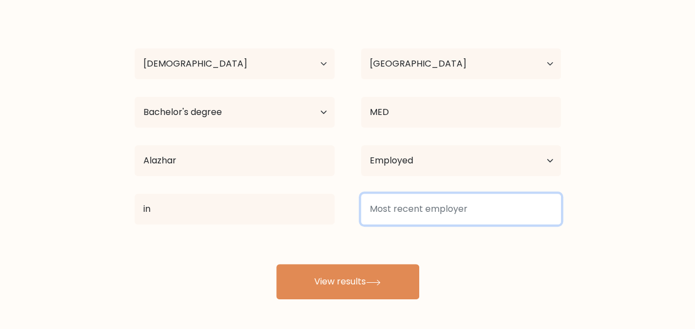
click at [401, 218] on input at bounding box center [461, 208] width 200 height 31
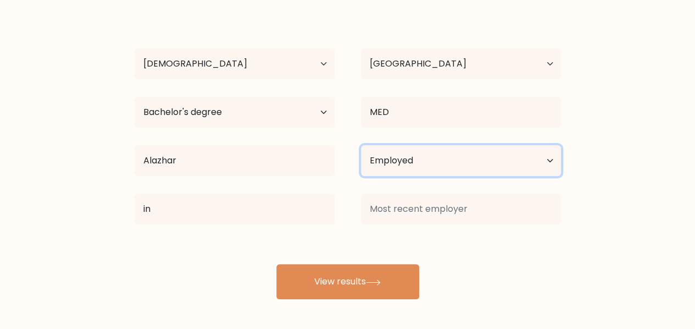
click at [445, 173] on select "Current employment status Employed Student Retired Other / prefer not to answer" at bounding box center [461, 160] width 200 height 31
click at [361, 145] on select "Current employment status Employed Student Retired Other / prefer not to answer" at bounding box center [461, 160] width 200 height 31
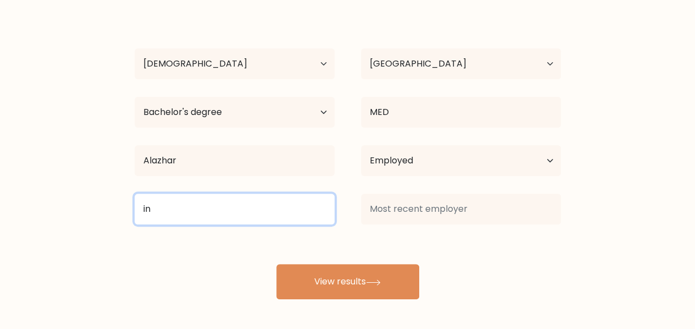
click at [280, 219] on input "in" at bounding box center [235, 208] width 200 height 31
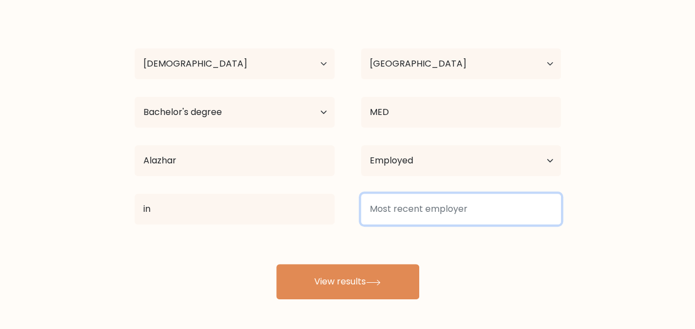
click at [401, 219] on input at bounding box center [461, 208] width 200 height 31
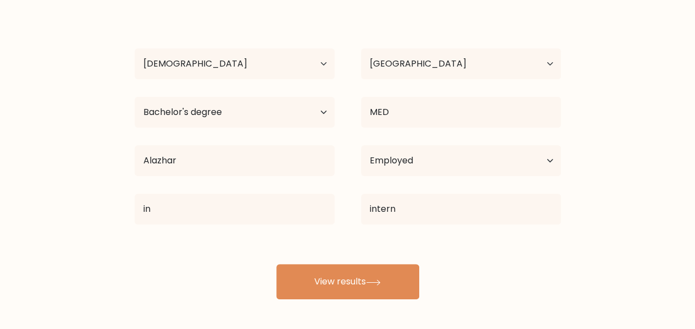
drag, startPoint x: 553, startPoint y: 247, endPoint x: 533, endPoint y: 203, distance: 48.4
click at [533, 203] on div "ABDO SAAD Age Under 18 years old 18-24 years old 25-34 years old 35-44 years ol…" at bounding box center [348, 154] width 440 height 290
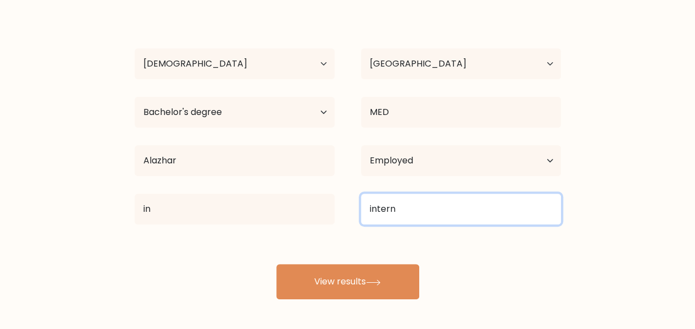
click at [533, 203] on input "intern" at bounding box center [461, 208] width 200 height 31
type input "i"
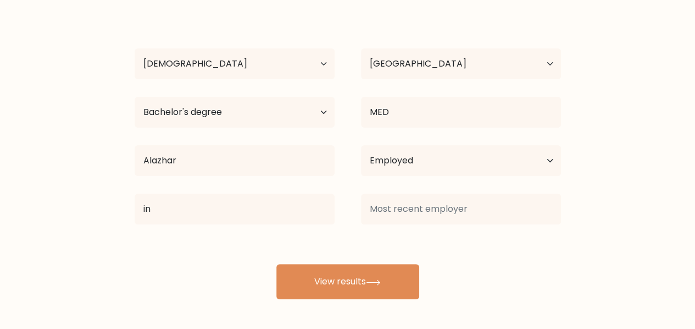
click at [580, 262] on form "Compare your results to your peers ABDO SAAD Age Under 18 years old 18-24 years…" at bounding box center [347, 118] width 695 height 360
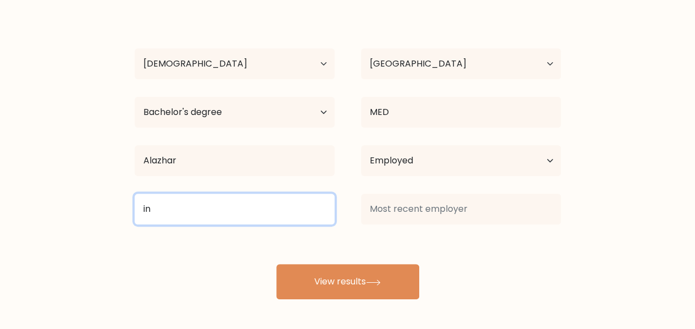
click at [296, 204] on input "in" at bounding box center [235, 208] width 200 height 31
type input "i"
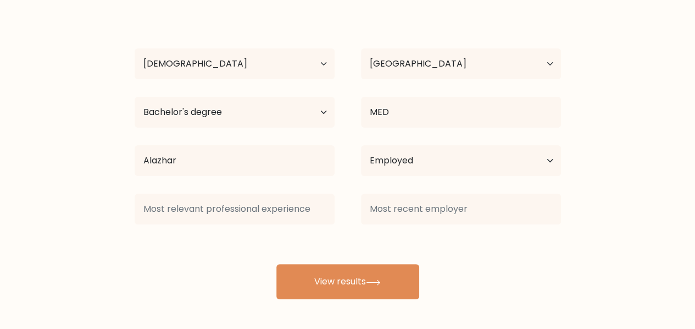
click at [267, 241] on div "ABDO SAAD Age Under 18 years old 18-24 years old 25-34 years old 35-44 years ol…" at bounding box center [348, 154] width 440 height 290
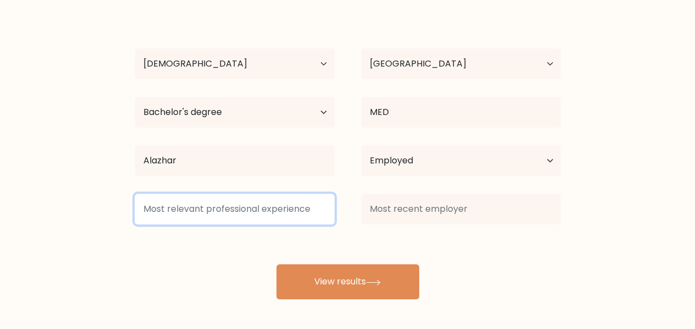
click at [288, 214] on input at bounding box center [235, 208] width 200 height 31
type input "i"
type input "s"
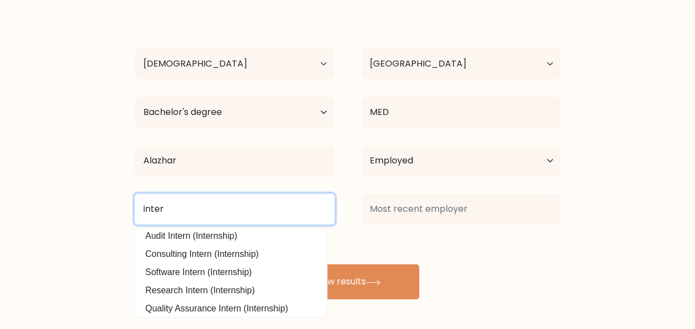
scroll to position [99, 0]
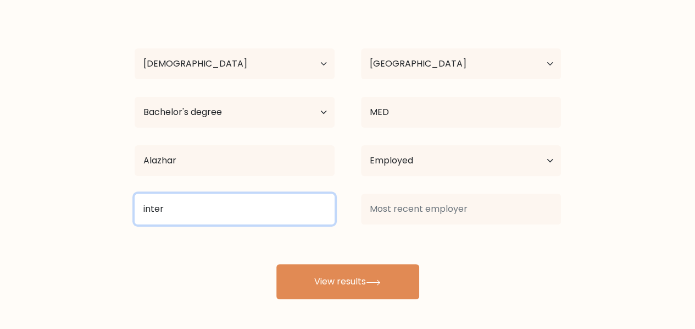
click at [302, 209] on input "inter" at bounding box center [235, 208] width 200 height 31
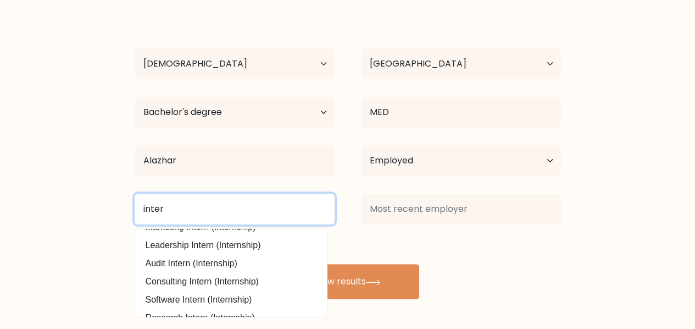
scroll to position [49, 0]
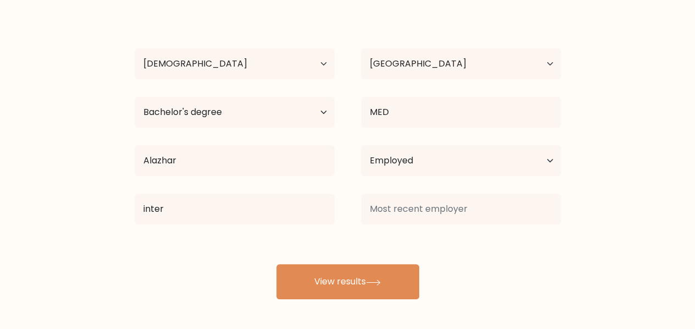
click at [262, 280] on div "ABDO SAAD Age Under 18 years old 18-24 years old 25-34 years old 35-44 years ol…" at bounding box center [348, 154] width 440 height 290
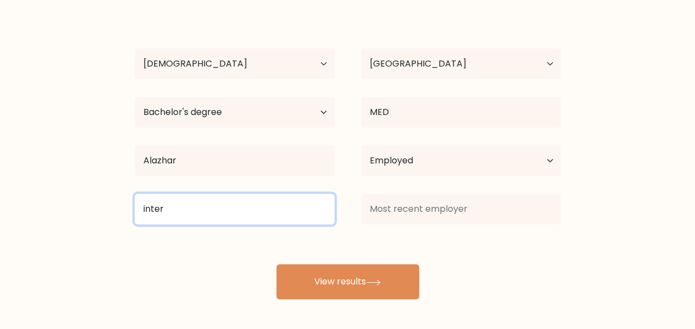
click at [260, 206] on input "inter" at bounding box center [235, 208] width 200 height 31
type input "i"
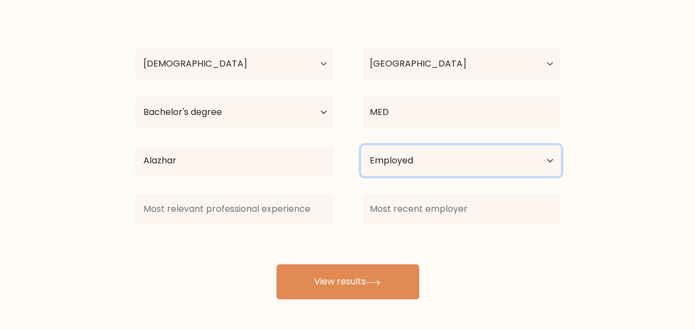
click at [436, 174] on select "Current employment status Employed Student Retired Other / prefer not to answer" at bounding box center [461, 160] width 200 height 31
select select "student"
click at [361, 145] on select "Current employment status Employed Student Retired Other / prefer not to answer" at bounding box center [461, 160] width 200 height 31
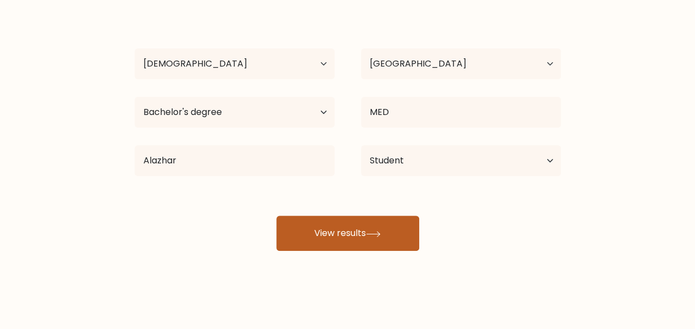
click at [391, 245] on button "View results" at bounding box center [347, 232] width 143 height 35
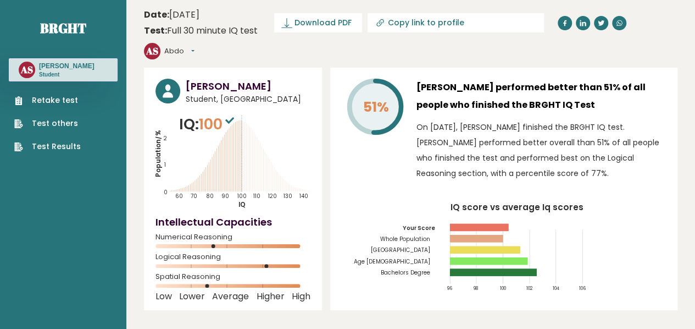
click at [237, 40] on div "AS Abdo Dashboard Profile Settings Logout" at bounding box center [190, 51] width 93 height 22
click at [195, 46] on button "Abdo" at bounding box center [179, 51] width 30 height 11
click at [221, 107] on link "Logout" at bounding box center [193, 114] width 56 height 15
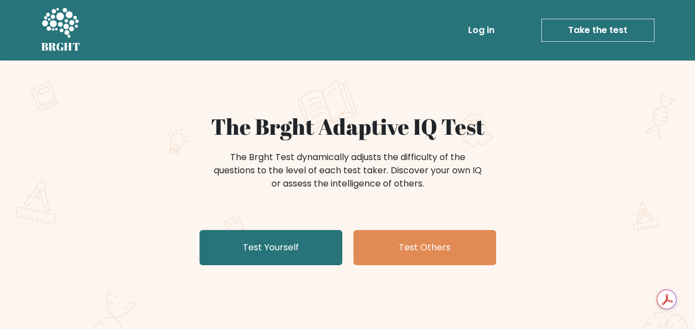
click at [467, 26] on link "Log in" at bounding box center [481, 30] width 35 height 22
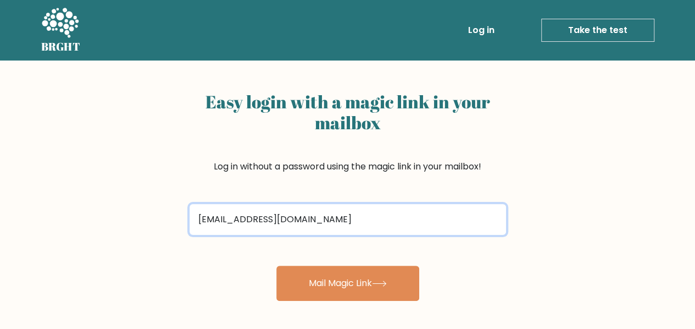
click at [208, 222] on input "[EMAIL_ADDRESS][DOMAIN_NAME]" at bounding box center [348, 219] width 317 height 31
drag, startPoint x: 208, startPoint y: 222, endPoint x: 187, endPoint y: 220, distance: 21.5
click at [187, 220] on div "[EMAIL_ADDRESS][DOMAIN_NAME]" at bounding box center [348, 219] width 330 height 40
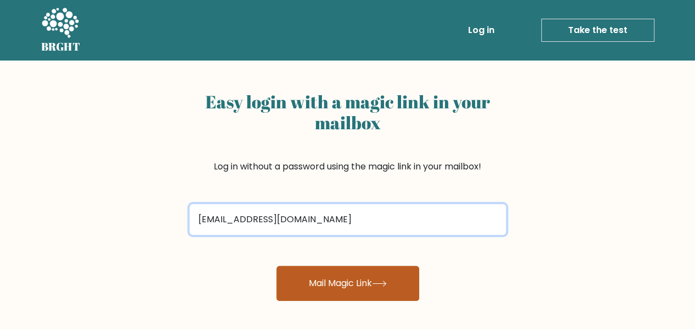
type input "[EMAIL_ADDRESS][DOMAIN_NAME]"
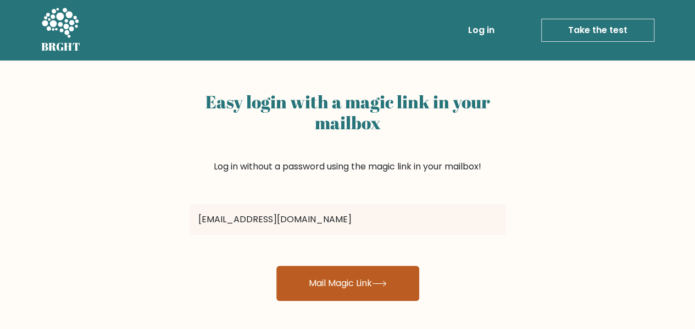
click at [355, 267] on button "Mail Magic Link" at bounding box center [347, 282] width 143 height 35
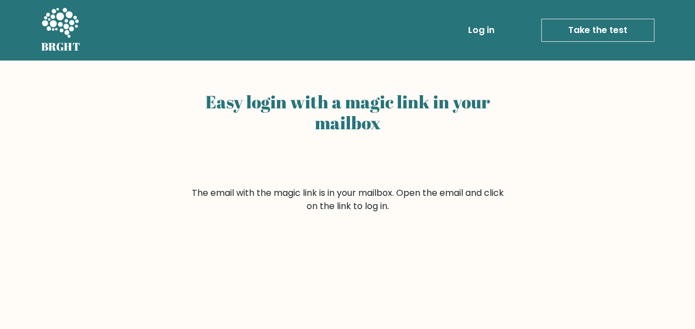
click at [481, 42] on ul "Log in Take the test Take the test" at bounding box center [537, 30] width 233 height 32
click at [484, 34] on link "Log in" at bounding box center [481, 30] width 35 height 22
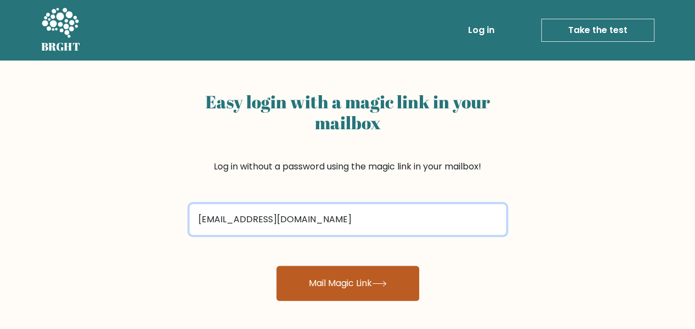
type input "[EMAIL_ADDRESS][DOMAIN_NAME]"
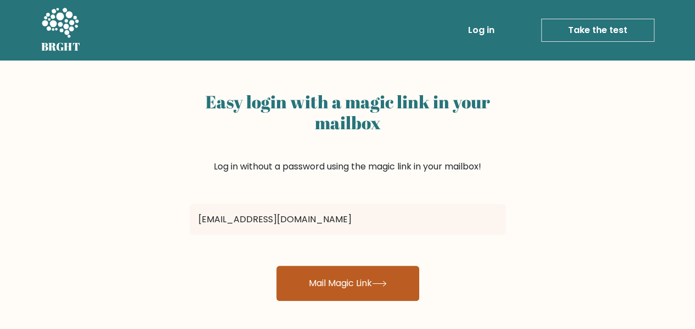
click at [309, 275] on button "Mail Magic Link" at bounding box center [347, 282] width 143 height 35
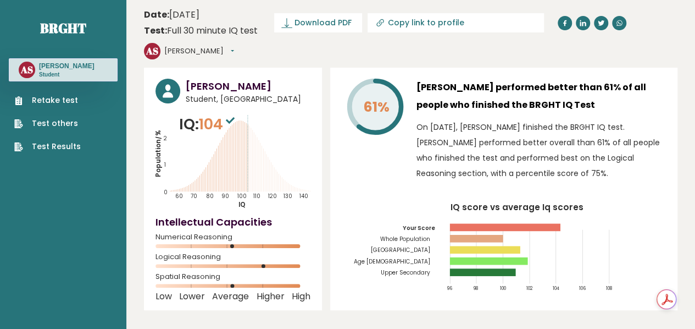
click at [73, 104] on link "Retake test" at bounding box center [47, 101] width 66 height 12
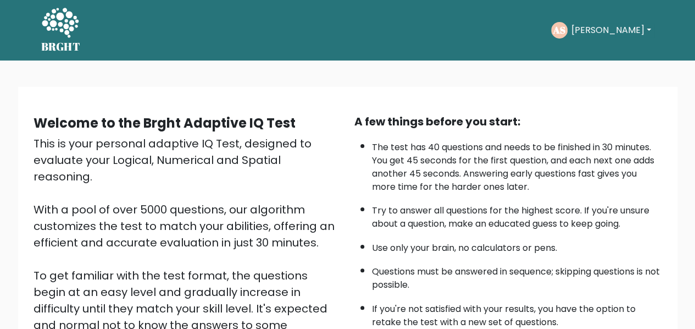
scroll to position [175, 0]
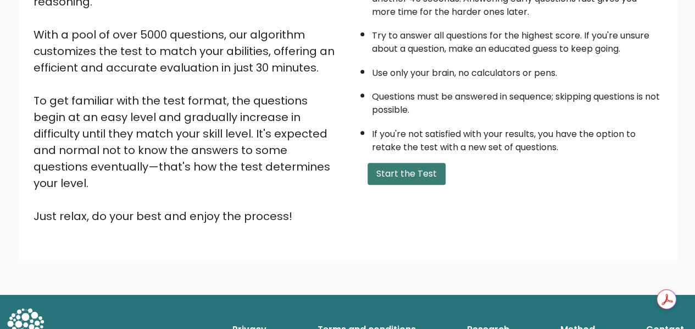
click at [436, 176] on button "Start the Test" at bounding box center [407, 174] width 78 height 22
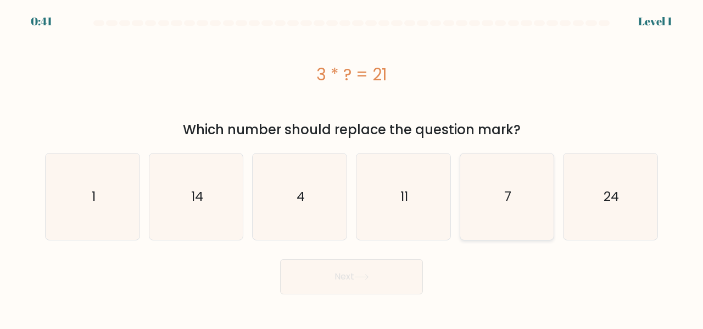
click at [515, 195] on icon "7" at bounding box center [507, 196] width 86 height 86
click at [352, 167] on input "e. 7" at bounding box center [352, 165] width 1 height 3
radio input "true"
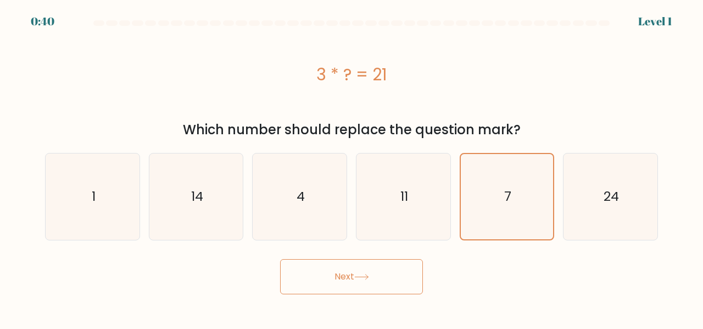
click at [360, 278] on icon at bounding box center [361, 277] width 15 height 6
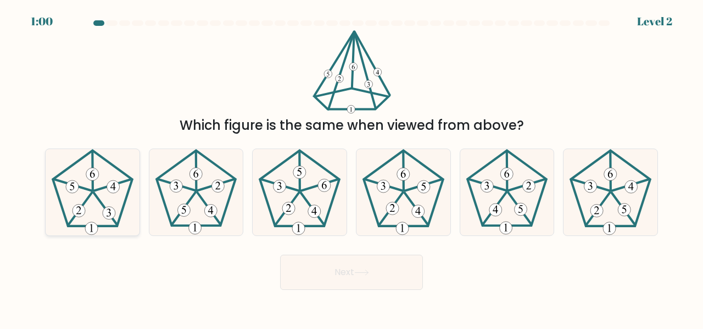
click at [118, 209] on icon at bounding box center [92, 192] width 86 height 86
click at [352, 167] on input "a." at bounding box center [352, 165] width 1 height 3
radio input "true"
click at [390, 274] on button "Next" at bounding box center [351, 271] width 143 height 35
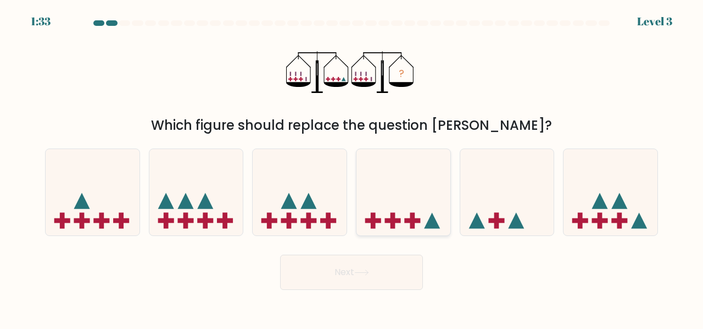
click at [386, 206] on icon at bounding box center [404, 191] width 94 height 77
click at [352, 167] on input "d." at bounding box center [352, 165] width 1 height 3
radio input "true"
click at [354, 265] on button "Next" at bounding box center [351, 271] width 143 height 35
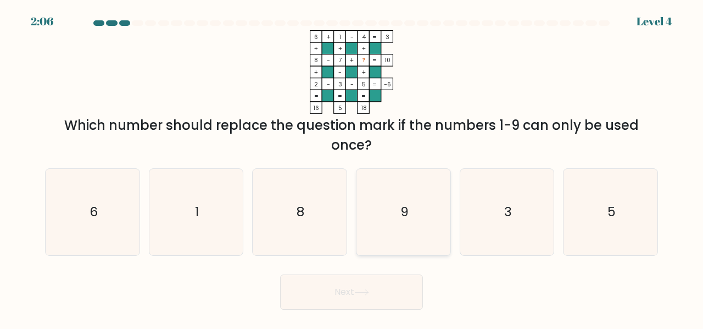
click at [409, 184] on icon "9" at bounding box center [403, 212] width 86 height 86
click at [352, 167] on input "d. 9" at bounding box center [352, 165] width 1 height 3
radio input "true"
click at [359, 299] on button "Next" at bounding box center [351, 291] width 143 height 35
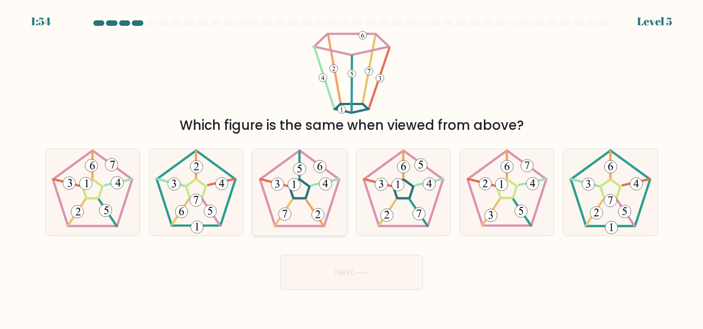
click at [314, 184] on 26 at bounding box center [325, 182] width 27 height 6
click at [352, 167] on input "c." at bounding box center [352, 165] width 1 height 3
radio input "true"
click at [337, 282] on button "Next" at bounding box center [351, 271] width 143 height 35
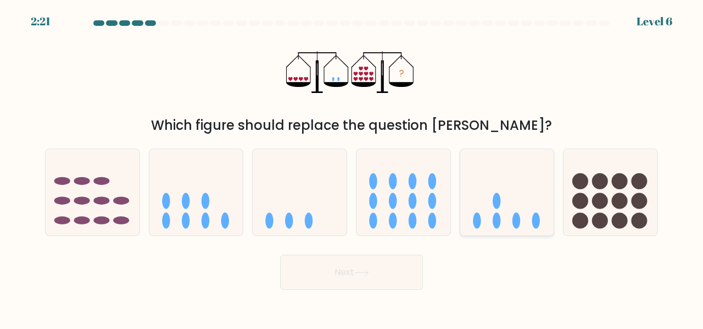
click at [496, 206] on ellipse at bounding box center [497, 201] width 8 height 16
click at [352, 167] on input "e." at bounding box center [352, 165] width 1 height 3
radio input "true"
click at [363, 265] on button "Next" at bounding box center [351, 271] width 143 height 35
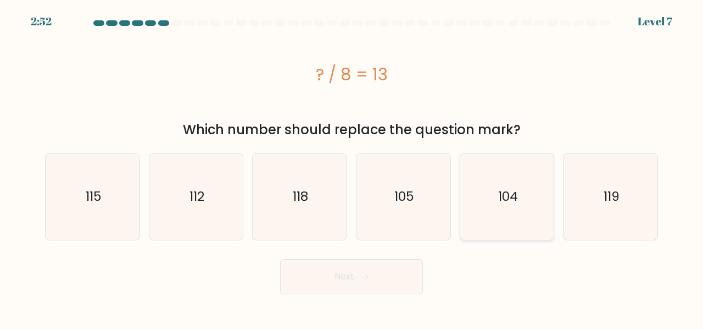
click at [495, 218] on icon "104" at bounding box center [507, 196] width 86 height 86
click at [352, 167] on input "e. 104" at bounding box center [352, 165] width 1 height 3
radio input "true"
click at [402, 274] on button "Next" at bounding box center [351, 276] width 143 height 35
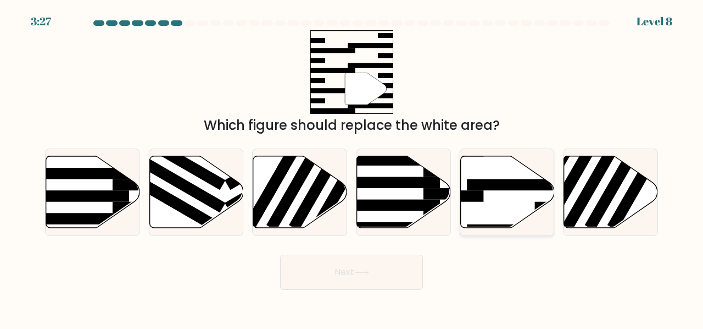
click at [484, 214] on icon at bounding box center [507, 192] width 94 height 72
click at [352, 167] on input "e." at bounding box center [352, 165] width 1 height 3
radio input "true"
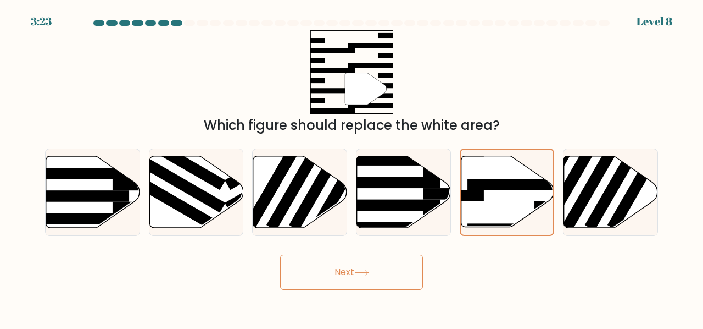
click at [406, 267] on button "Next" at bounding box center [351, 271] width 143 height 35
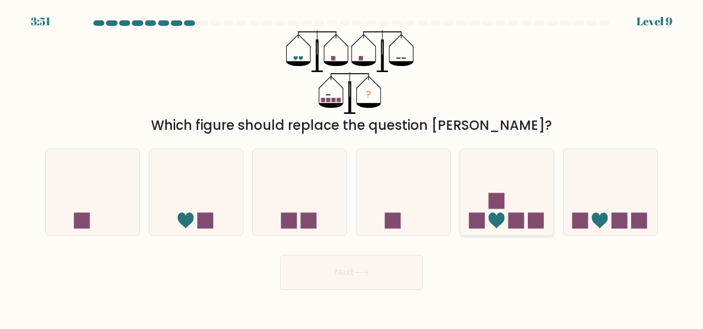
click at [480, 200] on icon at bounding box center [507, 191] width 94 height 77
click at [352, 167] on input "e." at bounding box center [352, 165] width 1 height 3
radio input "true"
click at [349, 269] on button "Next" at bounding box center [351, 271] width 143 height 35
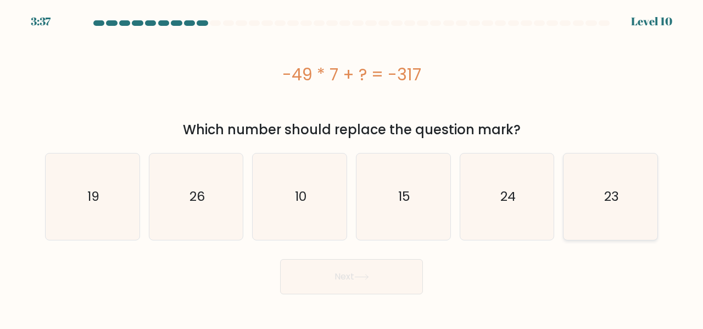
click at [594, 227] on icon "23" at bounding box center [611, 196] width 86 height 86
click at [352, 167] on input "f. 23" at bounding box center [352, 165] width 1 height 3
radio input "true"
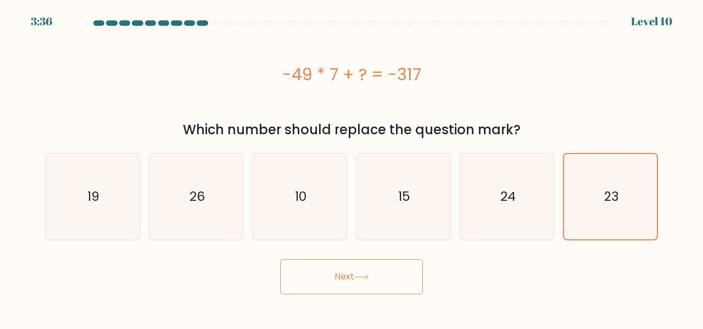
click at [353, 292] on button "Next" at bounding box center [351, 276] width 143 height 35
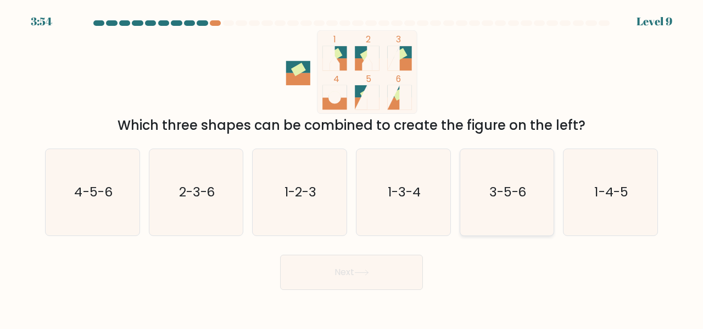
click at [478, 187] on icon "3-5-6" at bounding box center [507, 192] width 86 height 86
click at [352, 167] on input "e. 3-5-6" at bounding box center [352, 165] width 1 height 3
radio input "true"
click at [377, 272] on button "Next" at bounding box center [351, 271] width 143 height 35
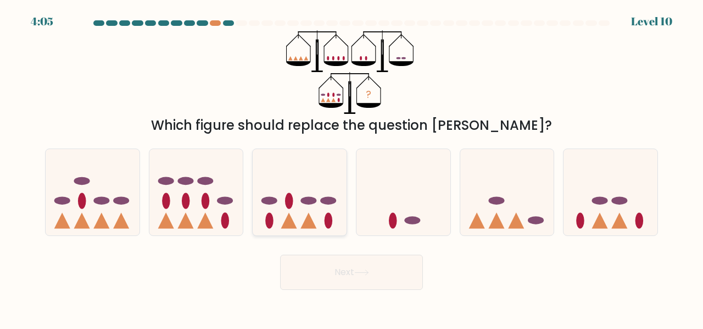
click at [334, 197] on ellipse at bounding box center [329, 200] width 16 height 8
click at [352, 167] on input "c." at bounding box center [352, 165] width 1 height 3
radio input "true"
click at [318, 267] on button "Next" at bounding box center [351, 271] width 143 height 35
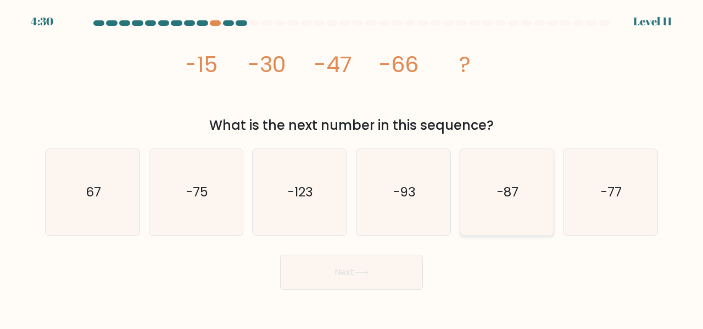
click at [515, 191] on text "-87" at bounding box center [507, 191] width 21 height 18
click at [352, 167] on input "e. -87" at bounding box center [352, 165] width 1 height 3
radio input "true"
click at [320, 282] on button "Next" at bounding box center [351, 271] width 143 height 35
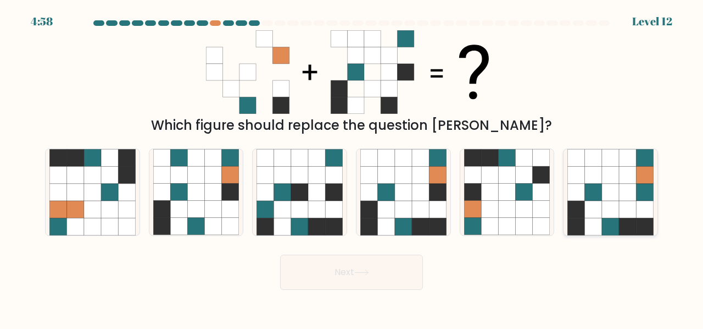
click at [603, 209] on icon at bounding box center [610, 209] width 17 height 17
click at [352, 167] on input "f." at bounding box center [352, 165] width 1 height 3
radio input "true"
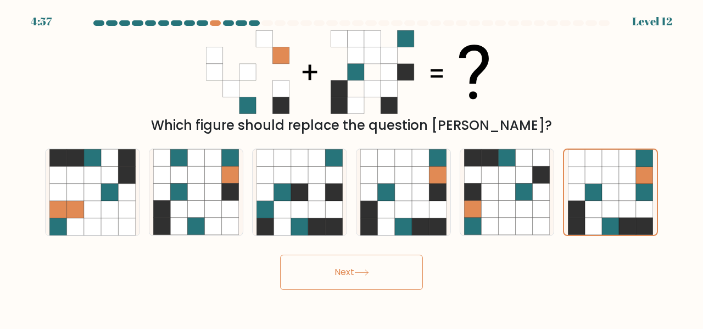
click at [390, 265] on button "Next" at bounding box center [351, 271] width 143 height 35
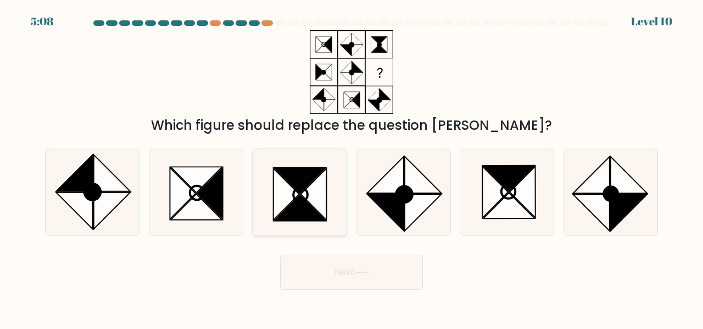
click at [318, 192] on icon at bounding box center [314, 194] width 26 height 52
click at [352, 167] on input "c." at bounding box center [352, 165] width 1 height 3
radio input "true"
click at [346, 265] on button "Next" at bounding box center [351, 271] width 143 height 35
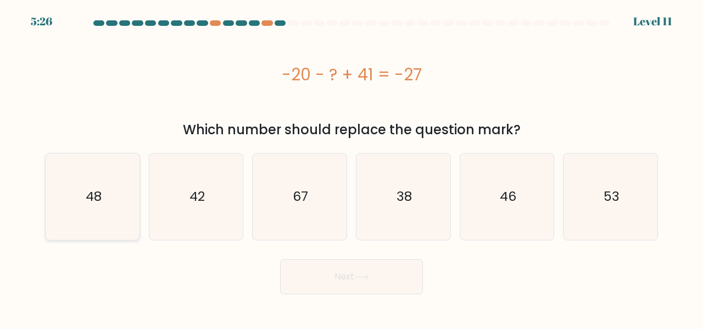
click at [77, 189] on icon "48" at bounding box center [92, 196] width 86 height 86
click at [352, 167] on input "a. 48" at bounding box center [352, 165] width 1 height 3
radio input "true"
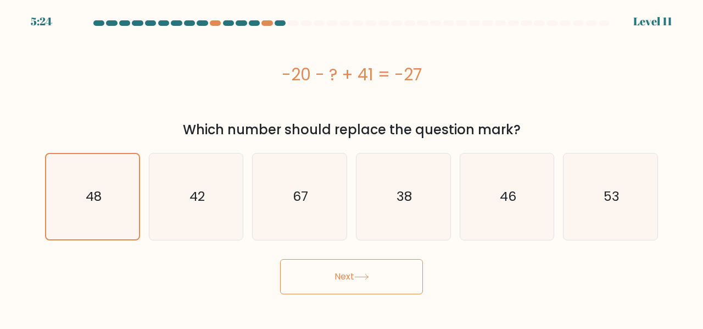
click at [337, 281] on button "Next" at bounding box center [351, 276] width 143 height 35
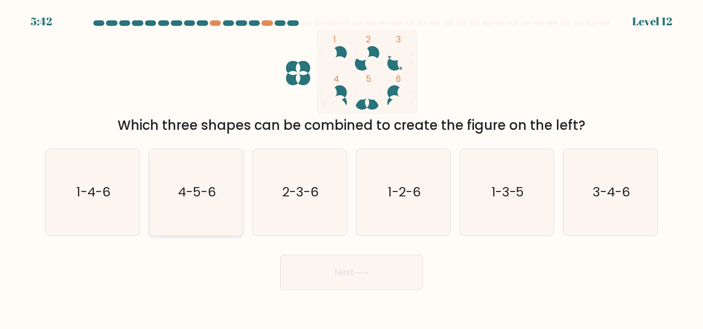
click at [233, 181] on icon "4-5-6" at bounding box center [196, 192] width 86 height 86
click at [352, 167] on input "b. 4-5-6" at bounding box center [352, 165] width 1 height 3
radio input "true"
click at [322, 276] on button "Next" at bounding box center [351, 271] width 143 height 35
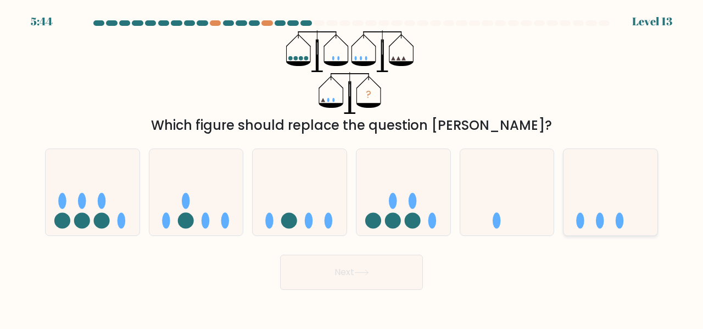
click at [582, 223] on ellipse at bounding box center [581, 220] width 8 height 16
click at [352, 167] on input "f." at bounding box center [352, 165] width 1 height 3
radio input "true"
click at [348, 271] on button "Next" at bounding box center [351, 271] width 143 height 35
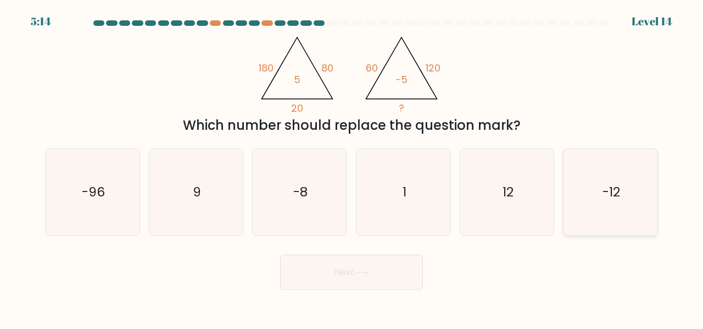
click at [631, 190] on icon "-12" at bounding box center [611, 192] width 86 height 86
click at [352, 167] on input "f. -12" at bounding box center [352, 165] width 1 height 3
radio input "true"
click at [387, 269] on button "Next" at bounding box center [351, 271] width 143 height 35
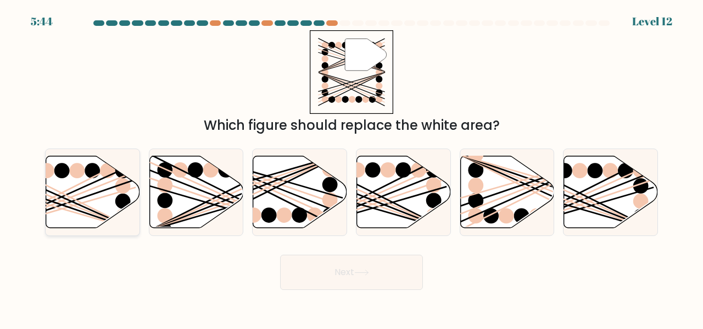
click at [80, 196] on icon at bounding box center [93, 192] width 94 height 72
click at [352, 167] on input "a." at bounding box center [352, 165] width 1 height 3
radio input "true"
click at [315, 269] on button "Next" at bounding box center [351, 271] width 143 height 35
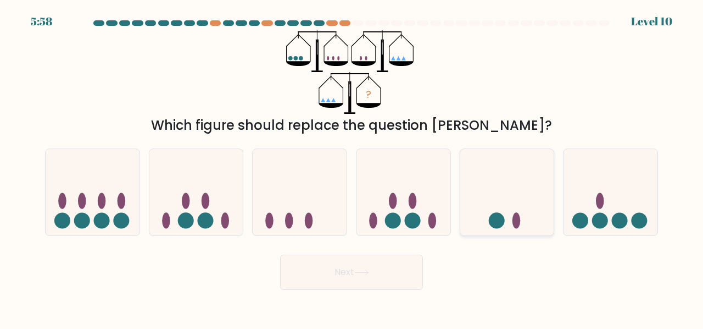
click at [486, 223] on icon at bounding box center [507, 191] width 94 height 77
click at [352, 167] on input "e." at bounding box center [352, 165] width 1 height 3
radio input "true"
click at [321, 281] on button "Next" at bounding box center [351, 271] width 143 height 35
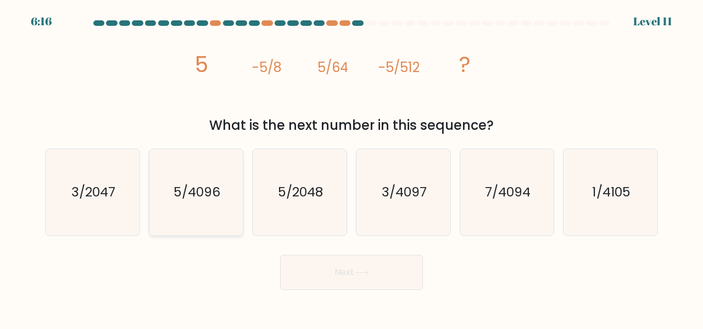
click at [184, 208] on icon "5/4096" at bounding box center [196, 192] width 86 height 86
click at [352, 167] on input "b. 5/4096" at bounding box center [352, 165] width 1 height 3
radio input "true"
click at [307, 283] on button "Next" at bounding box center [351, 271] width 143 height 35
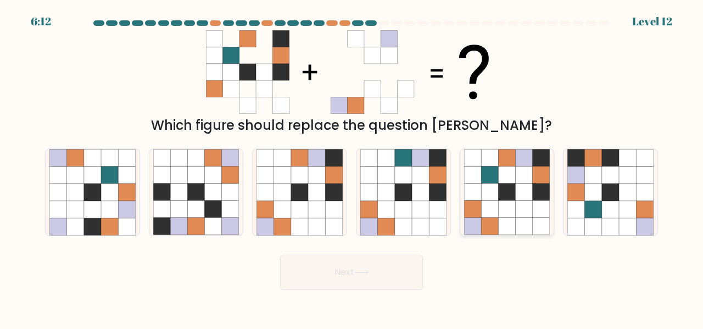
click at [510, 202] on icon at bounding box center [506, 209] width 17 height 17
click at [352, 167] on input "e." at bounding box center [352, 165] width 1 height 3
radio input "true"
click at [358, 269] on icon at bounding box center [361, 272] width 15 height 6
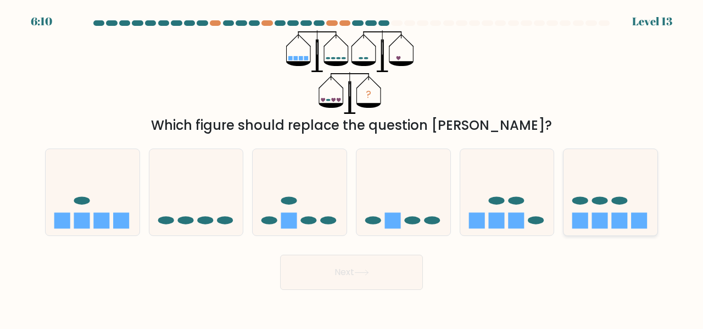
click at [598, 215] on rect at bounding box center [600, 220] width 16 height 16
click at [352, 167] on input "f." at bounding box center [352, 165] width 1 height 3
radio input "true"
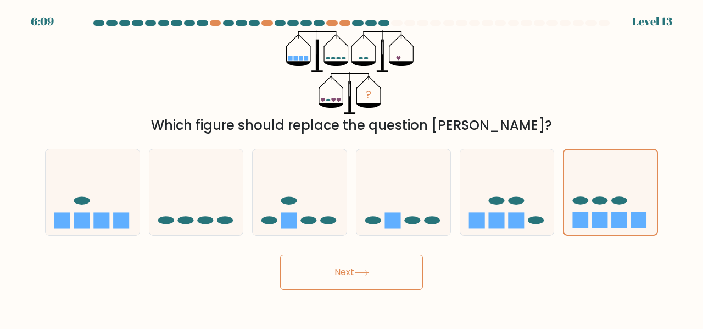
click at [384, 262] on button "Next" at bounding box center [351, 271] width 143 height 35
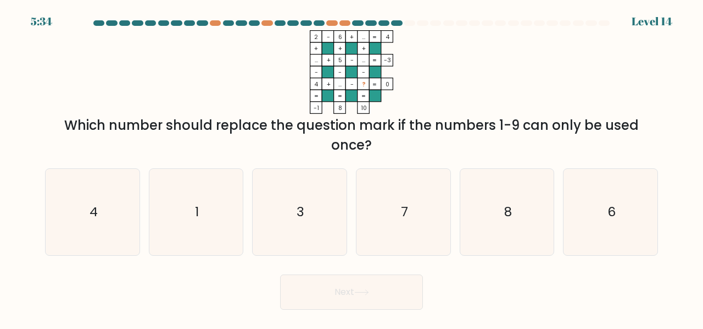
click at [384, 262] on form at bounding box center [351, 164] width 703 height 289
click at [400, 230] on icon "7" at bounding box center [403, 212] width 86 height 86
click at [352, 167] on input "d. 7" at bounding box center [352, 165] width 1 height 3
radio input "true"
click at [378, 288] on button "Next" at bounding box center [351, 291] width 143 height 35
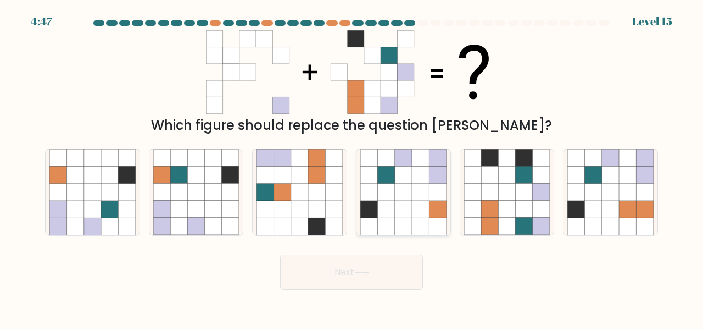
click at [385, 202] on icon at bounding box center [386, 209] width 17 height 17
click at [352, 167] on input "d." at bounding box center [352, 165] width 1 height 3
radio input "true"
click at [508, 223] on icon at bounding box center [506, 226] width 17 height 17
click at [352, 167] on input "e." at bounding box center [352, 165] width 1 height 3
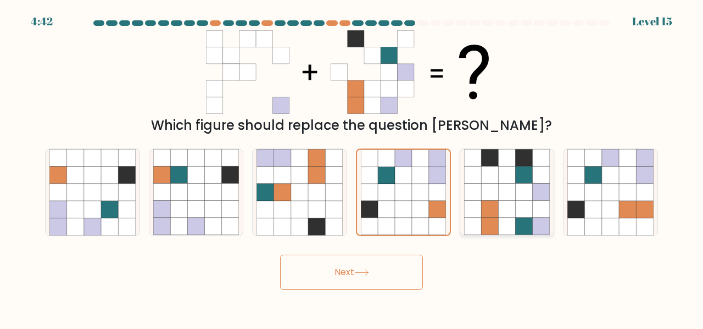
radio input "true"
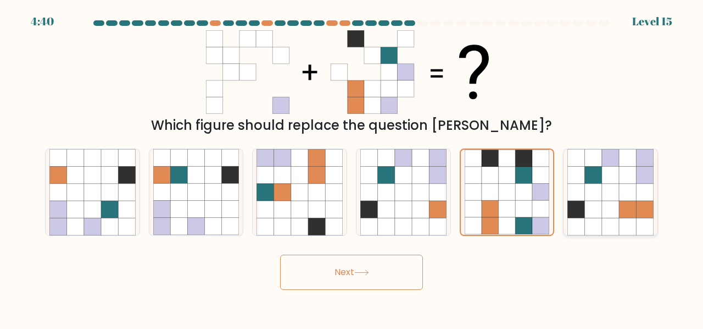
click at [587, 224] on icon at bounding box center [593, 226] width 17 height 17
click at [352, 167] on input "f." at bounding box center [352, 165] width 1 height 3
radio input "true"
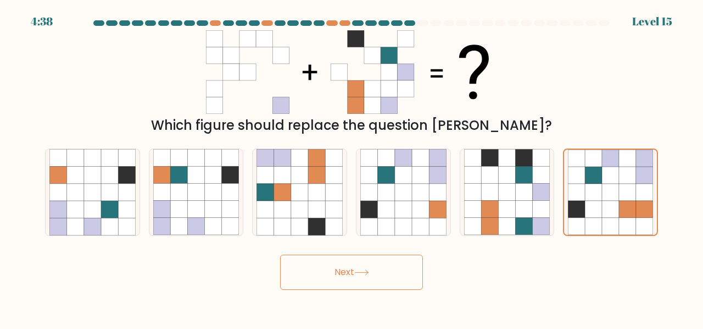
click at [399, 268] on button "Next" at bounding box center [351, 271] width 143 height 35
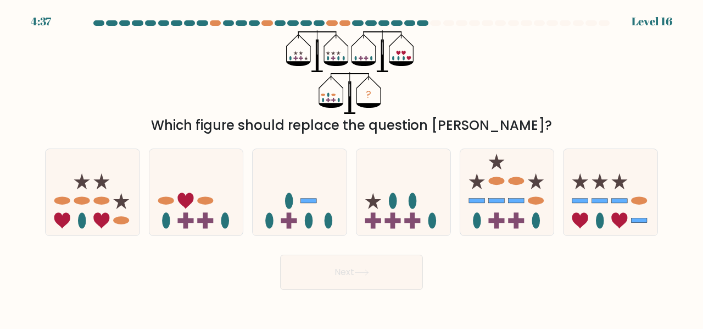
click at [399, 268] on button "Next" at bounding box center [351, 271] width 143 height 35
click at [224, 282] on div "Next" at bounding box center [351, 269] width 626 height 41
click at [180, 190] on icon at bounding box center [196, 191] width 94 height 77
click at [352, 167] on input "b." at bounding box center [352, 165] width 1 height 3
radio input "true"
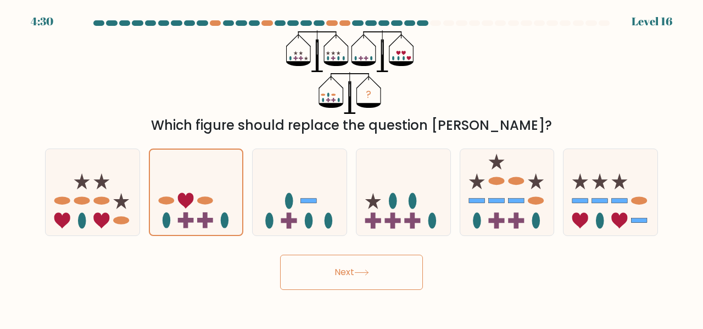
click at [287, 276] on button "Next" at bounding box center [351, 271] width 143 height 35
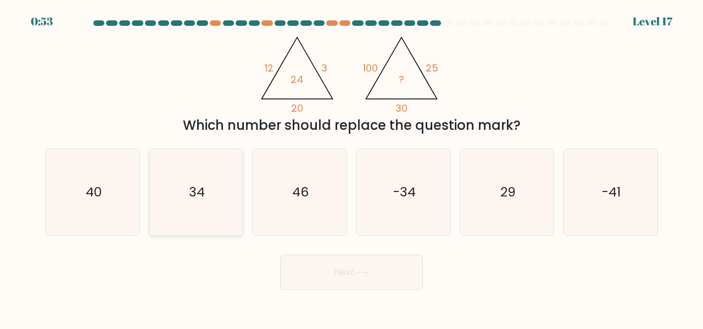
click at [205, 172] on icon "34" at bounding box center [196, 192] width 86 height 86
click at [352, 167] on input "b. 34" at bounding box center [352, 165] width 1 height 3
radio input "true"
click at [306, 275] on button "Next" at bounding box center [351, 271] width 143 height 35
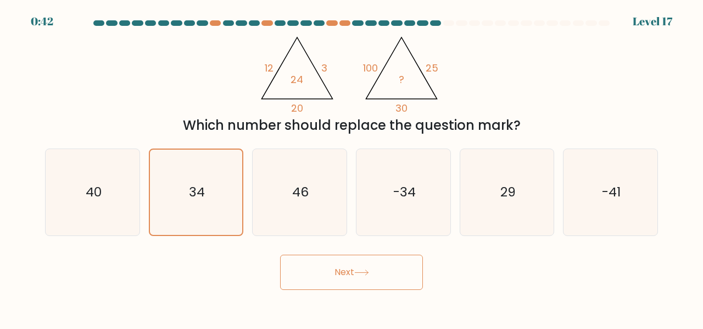
click at [361, 278] on button "Next" at bounding box center [351, 271] width 143 height 35
click at [359, 272] on icon at bounding box center [361, 272] width 13 height 5
drag, startPoint x: 358, startPoint y: 271, endPoint x: 337, endPoint y: 265, distance: 22.3
click at [337, 265] on button "Next" at bounding box center [351, 271] width 143 height 35
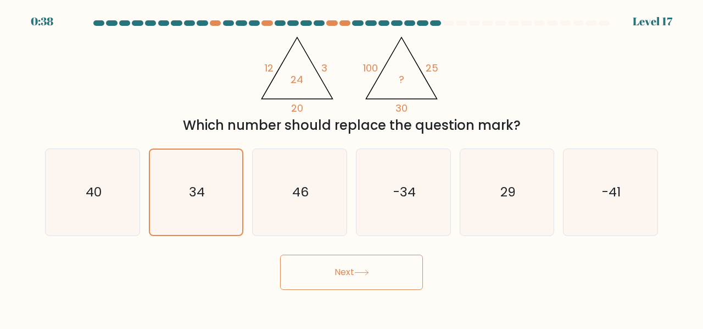
click at [337, 265] on button "Next" at bounding box center [351, 271] width 143 height 35
click at [280, 254] on button "Next" at bounding box center [351, 271] width 143 height 35
click at [395, 254] on button "Next" at bounding box center [351, 271] width 143 height 35
click at [131, 190] on icon "40" at bounding box center [92, 192] width 86 height 86
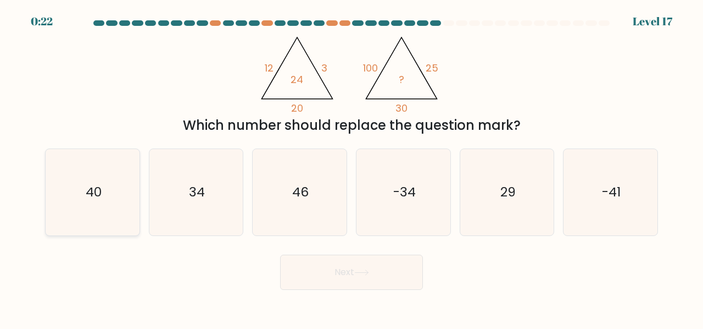
click at [352, 167] on input "a. 40" at bounding box center [352, 165] width 1 height 3
radio input "true"
click at [359, 262] on button "Next" at bounding box center [351, 271] width 143 height 35
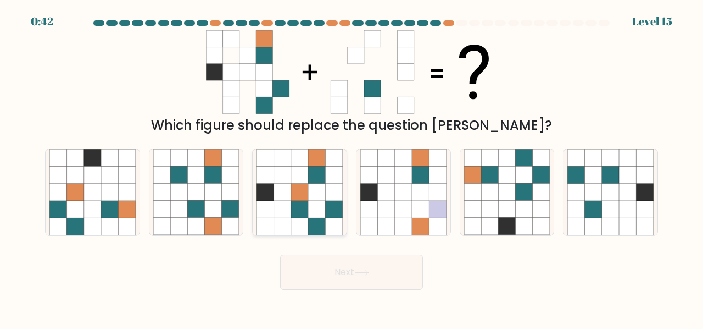
click at [334, 222] on icon at bounding box center [333, 226] width 17 height 17
click at [352, 167] on input "c." at bounding box center [352, 165] width 1 height 3
radio input "true"
click at [506, 193] on icon at bounding box center [506, 192] width 17 height 17
click at [352, 167] on input "e." at bounding box center [352, 165] width 1 height 3
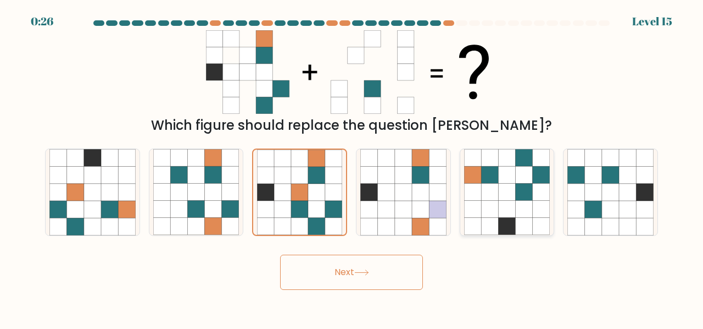
radio input "true"
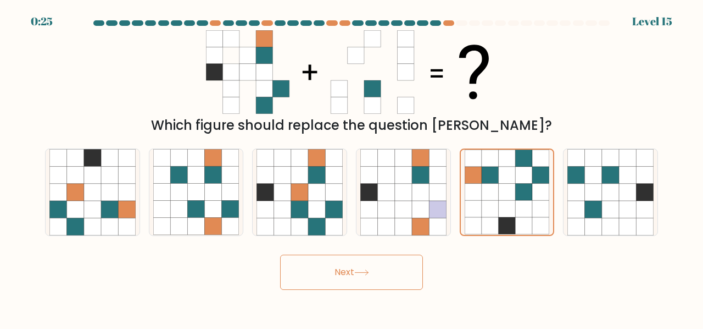
click at [382, 273] on button "Next" at bounding box center [351, 271] width 143 height 35
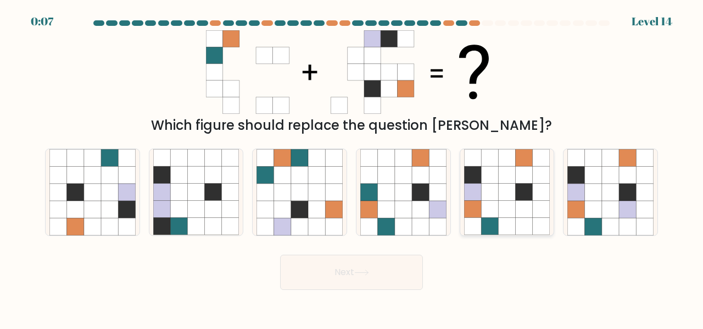
click at [517, 191] on icon at bounding box center [524, 192] width 17 height 17
click at [352, 167] on input "e." at bounding box center [352, 165] width 1 height 3
radio input "true"
click at [338, 274] on button "Next" at bounding box center [351, 271] width 143 height 35
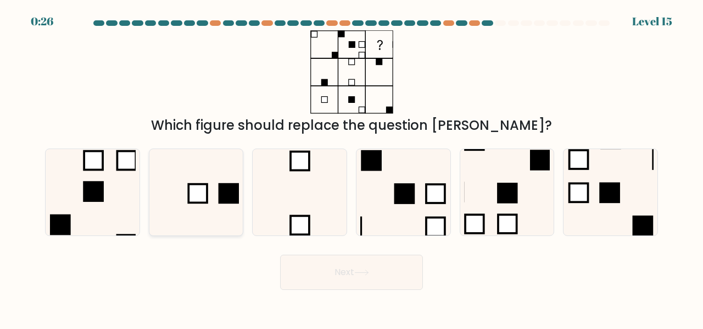
click at [212, 225] on icon at bounding box center [196, 192] width 86 height 86
click at [352, 167] on input "b." at bounding box center [352, 165] width 1 height 3
radio input "true"
click at [385, 272] on button "Next" at bounding box center [351, 271] width 143 height 35
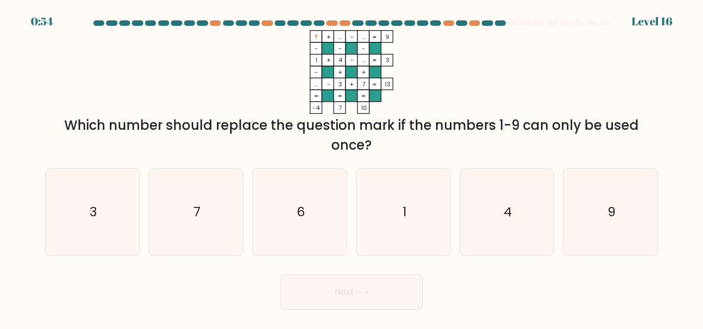
click at [359, 66] on rect at bounding box center [364, 72] width 12 height 12
